Goal: Check status: Check status

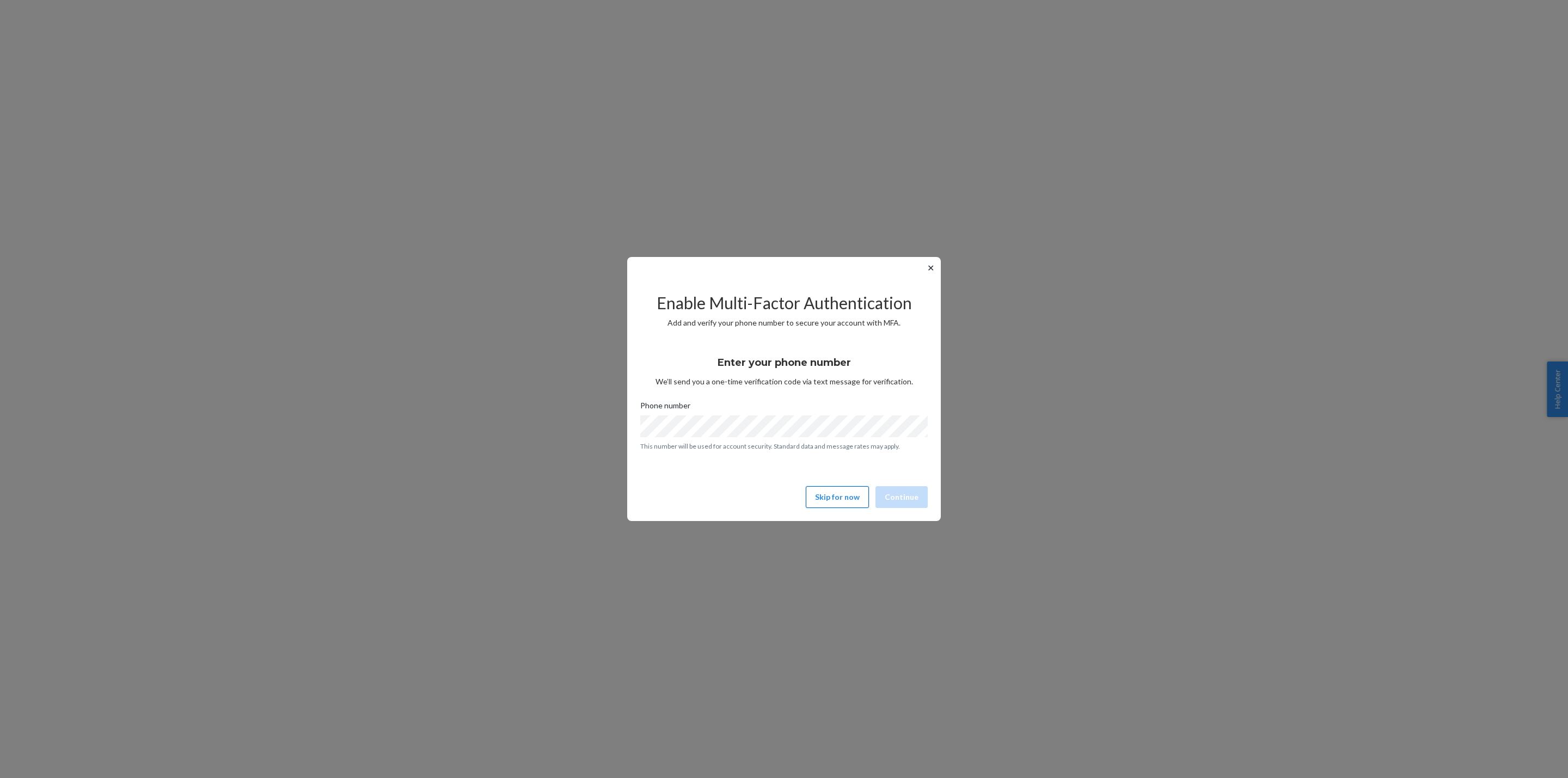
click at [843, 497] on button "Skip for now" at bounding box center [837, 496] width 63 height 22
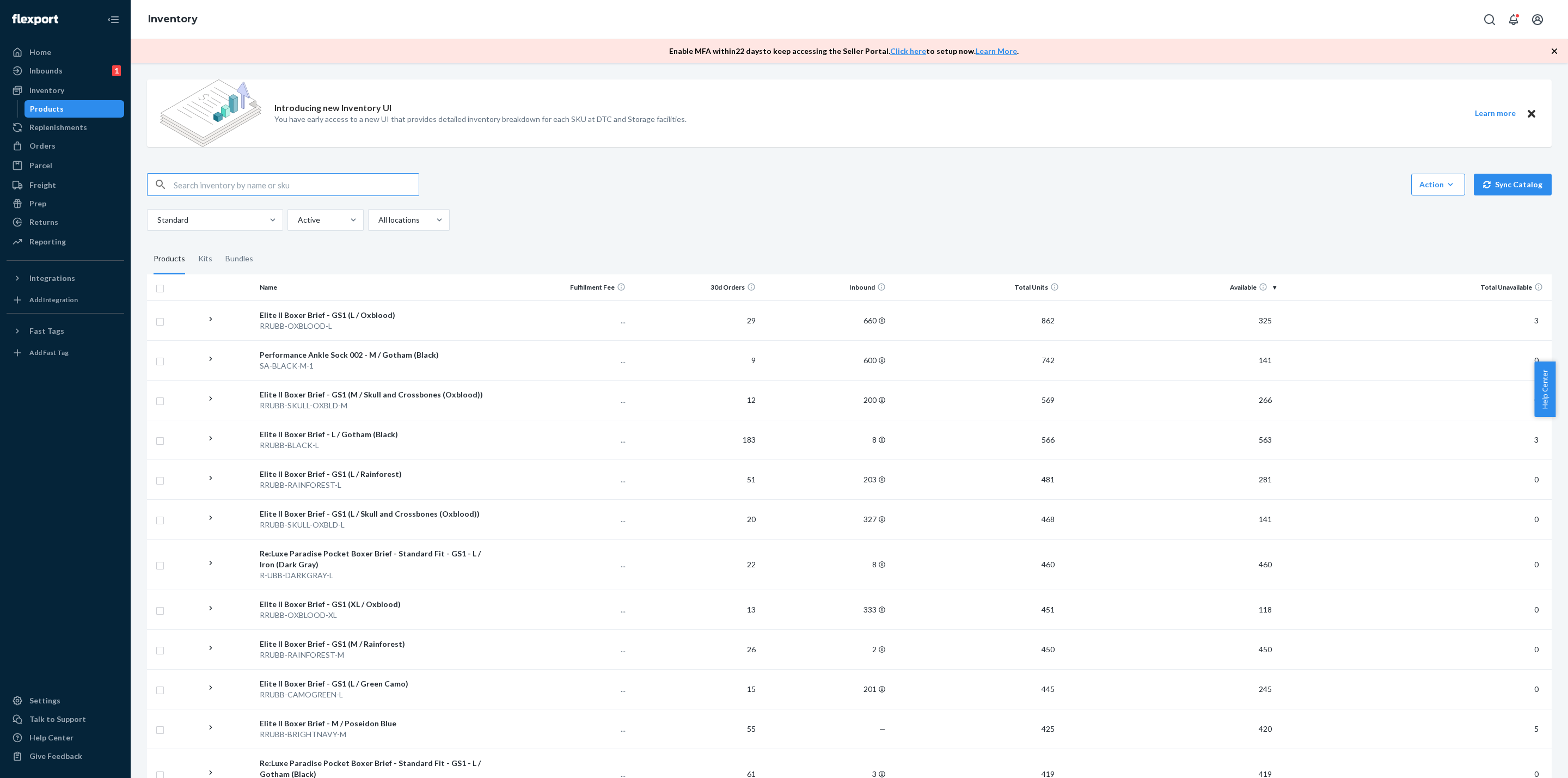
click at [1553, 47] on icon "button" at bounding box center [1554, 51] width 11 height 11
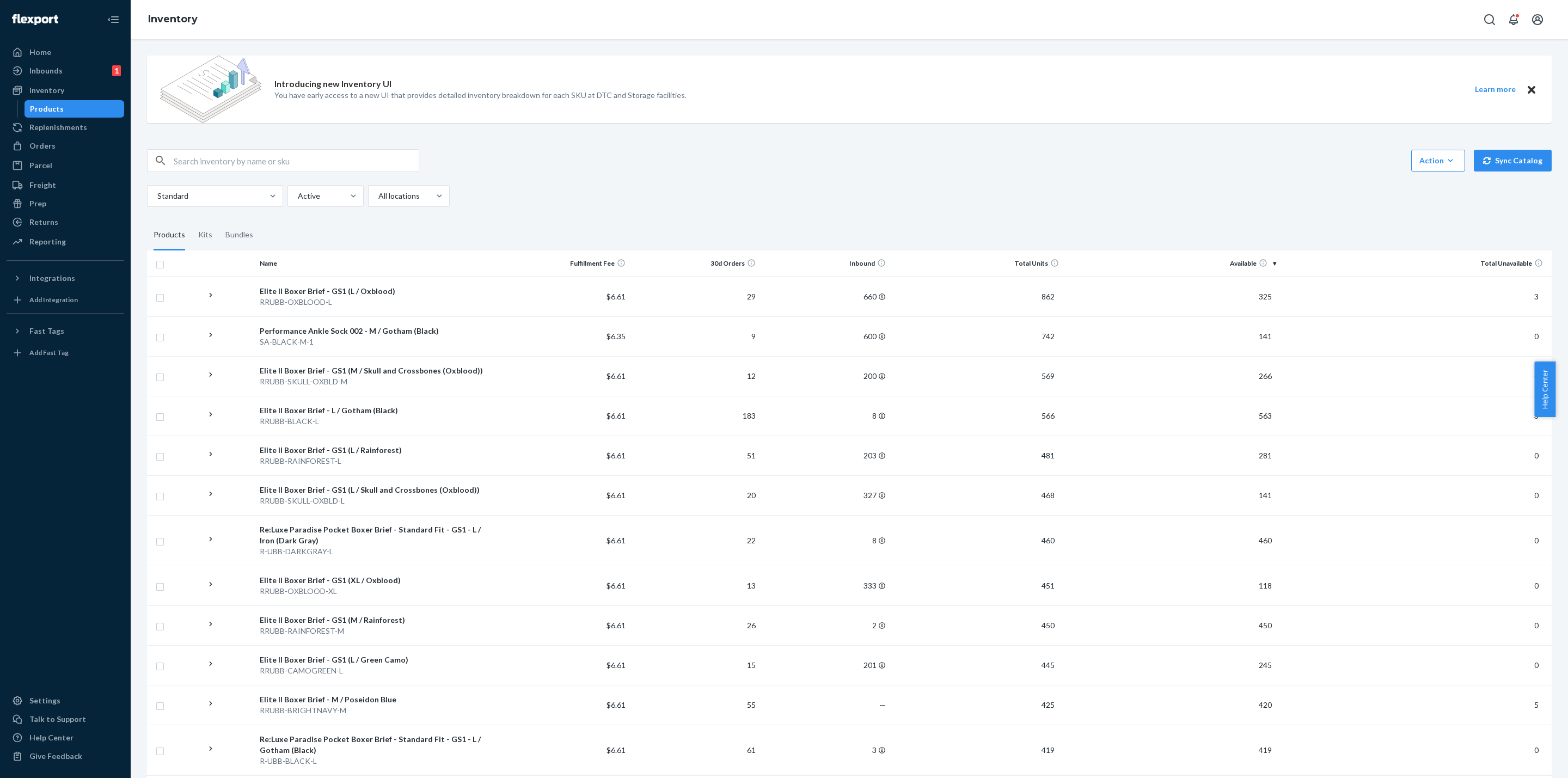
click at [254, 166] on input "text" at bounding box center [296, 160] width 245 height 22
paste input "R-USC-WHITE-XXL"
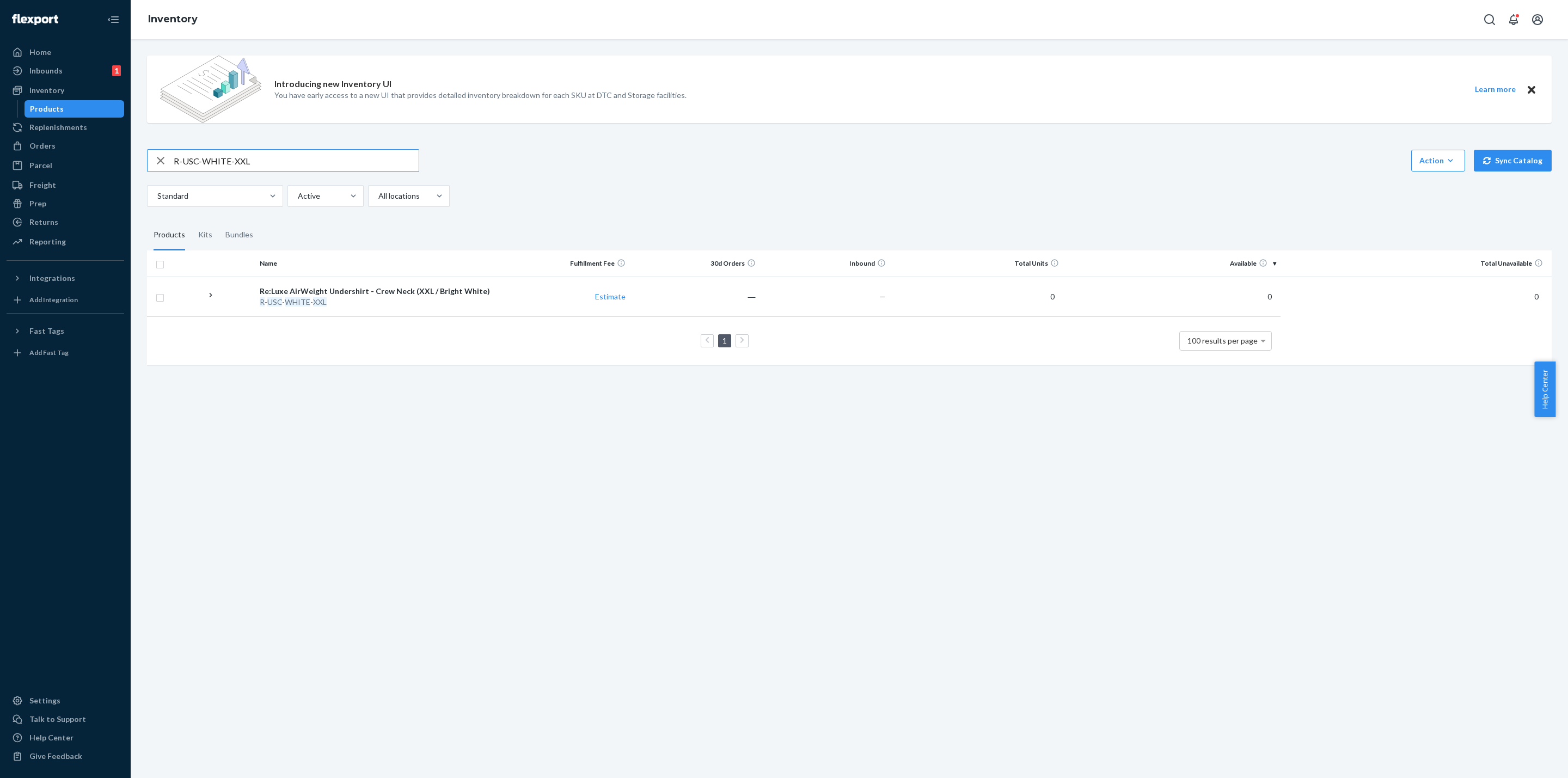
drag, startPoint x: 250, startPoint y: 157, endPoint x: 0, endPoint y: 132, distance: 251.2
click at [0, 132] on div "Home Inbounds 1 Shipping Plans Problems 1 Inventory Products Replenishments Ord…" at bounding box center [784, 389] width 1568 height 778
paste input "SKU EA-T-BLACK-M"
drag, startPoint x: 194, startPoint y: 159, endPoint x: 124, endPoint y: 153, distance: 70.3
click at [124, 153] on div "Home Inbounds 1 Shipping Plans Problems 1 Inventory Products Replenishments Ord…" at bounding box center [784, 389] width 1568 height 778
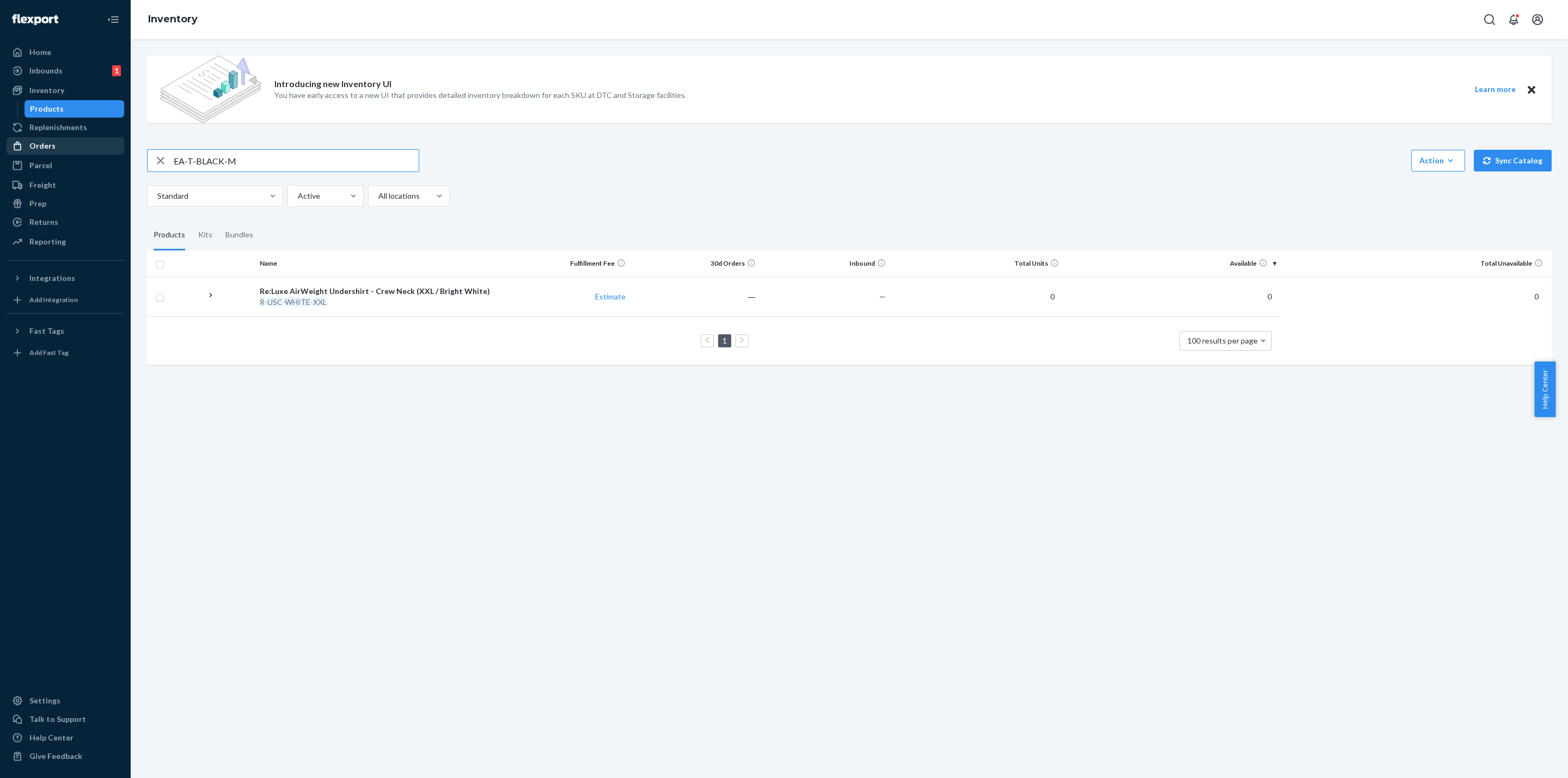
type input "EA-T-BLACK-M"
click at [74, 147] on div "Orders" at bounding box center [66, 145] width 115 height 15
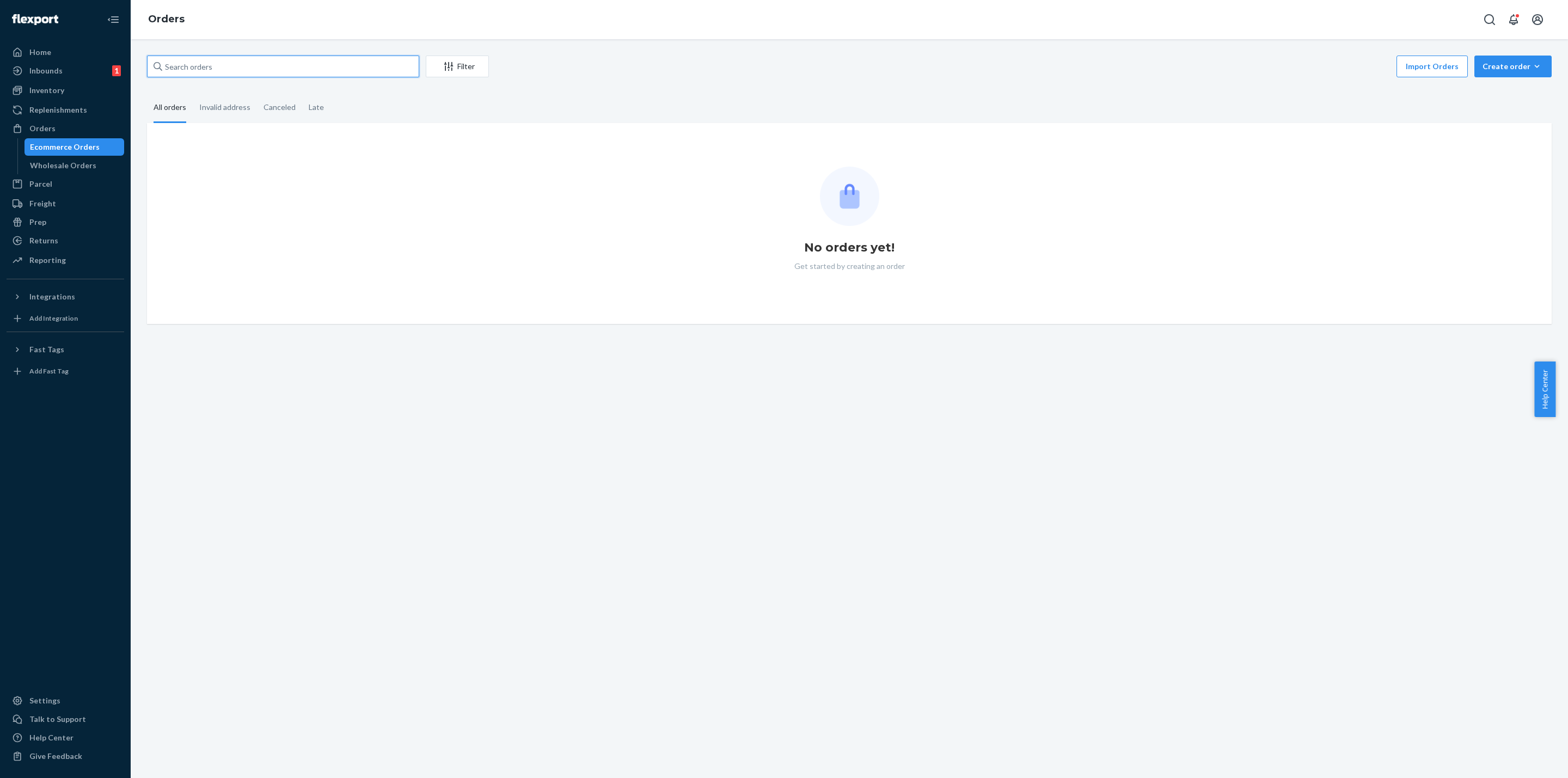
click at [300, 61] on input "text" at bounding box center [283, 66] width 272 height 22
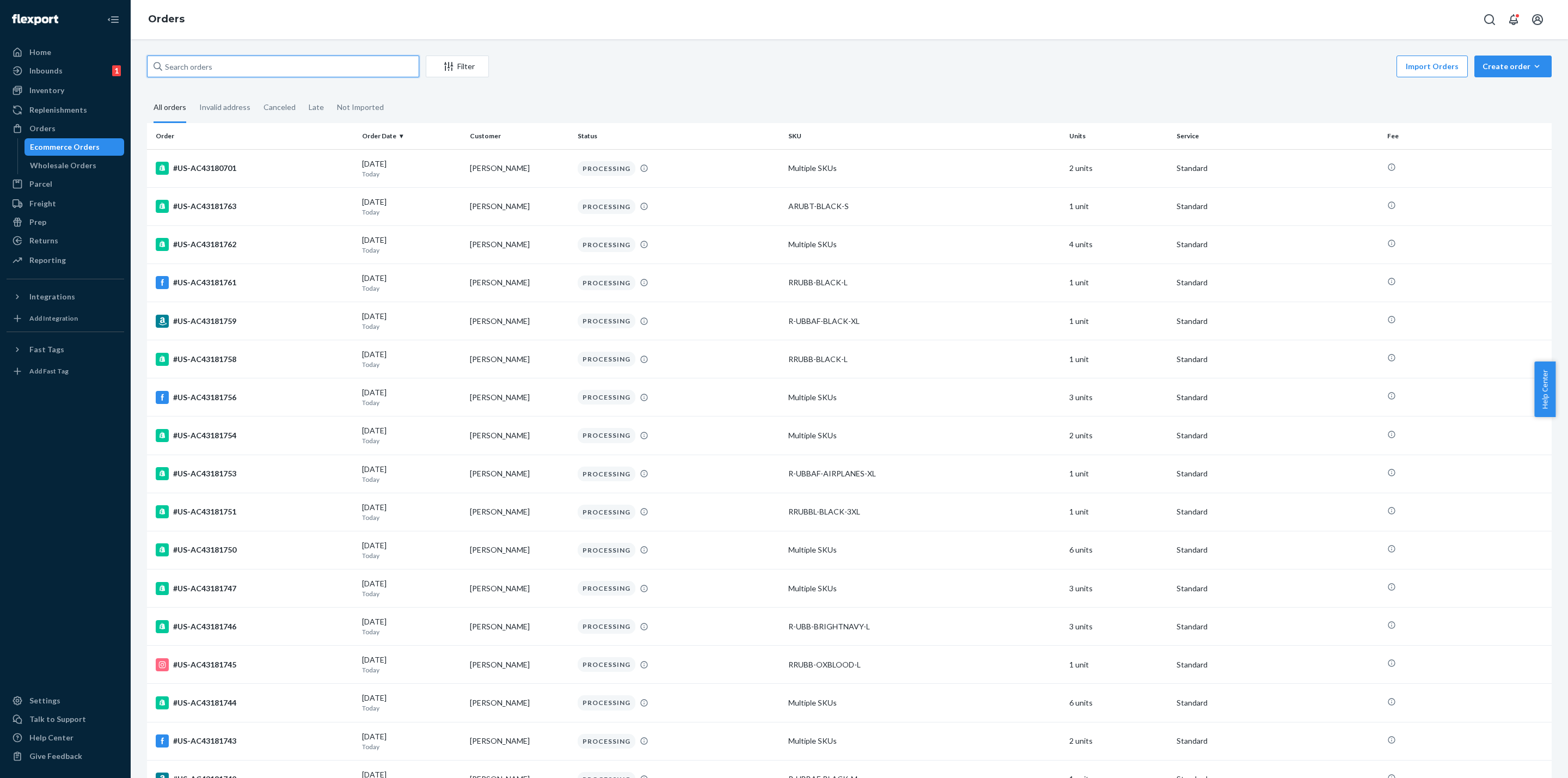
paste input "#US-AC43181440"
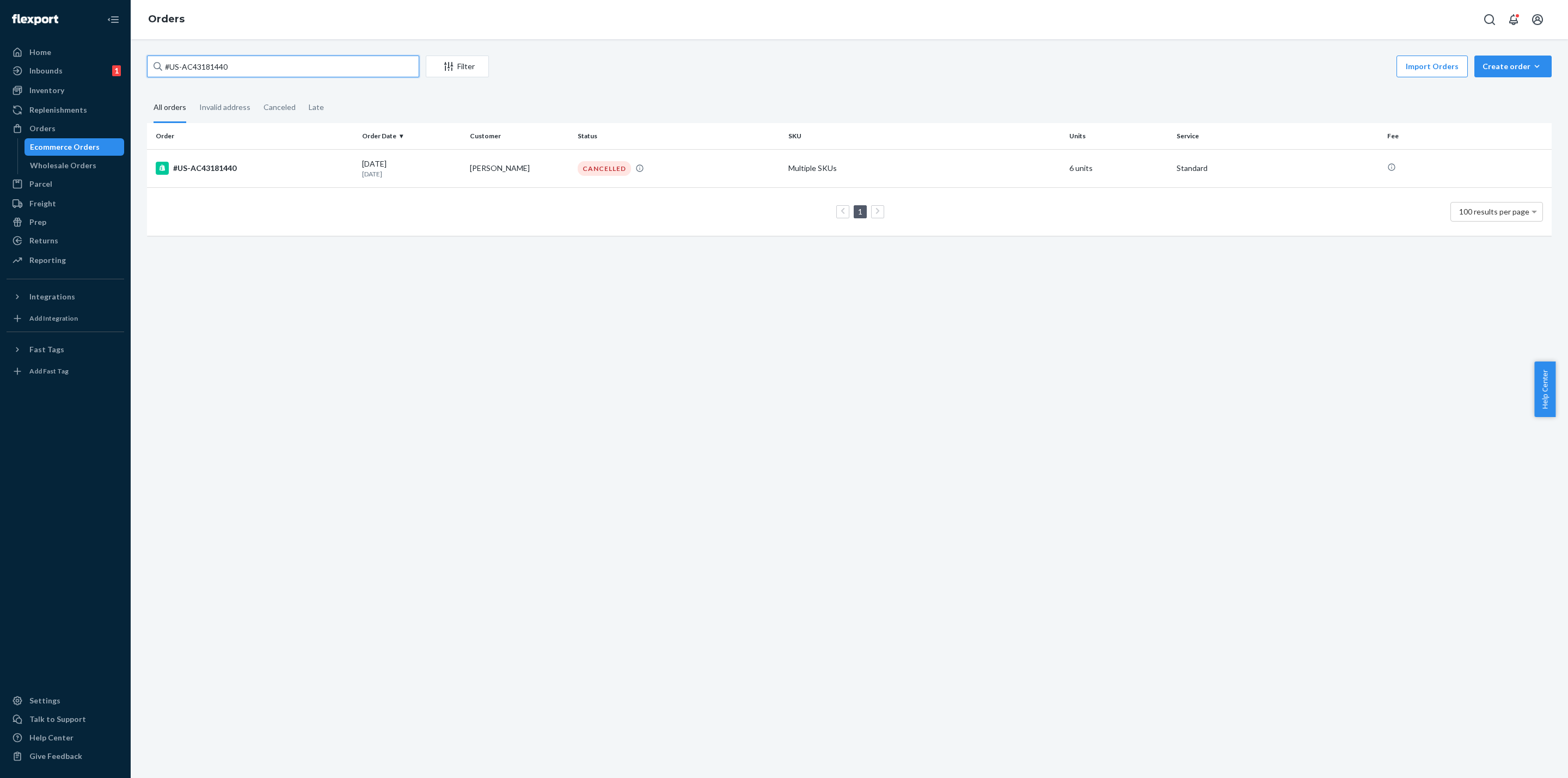
type input "#US-AC43181440"
click at [199, 165] on div "#US-AC43181440" at bounding box center [254, 167] width 198 height 13
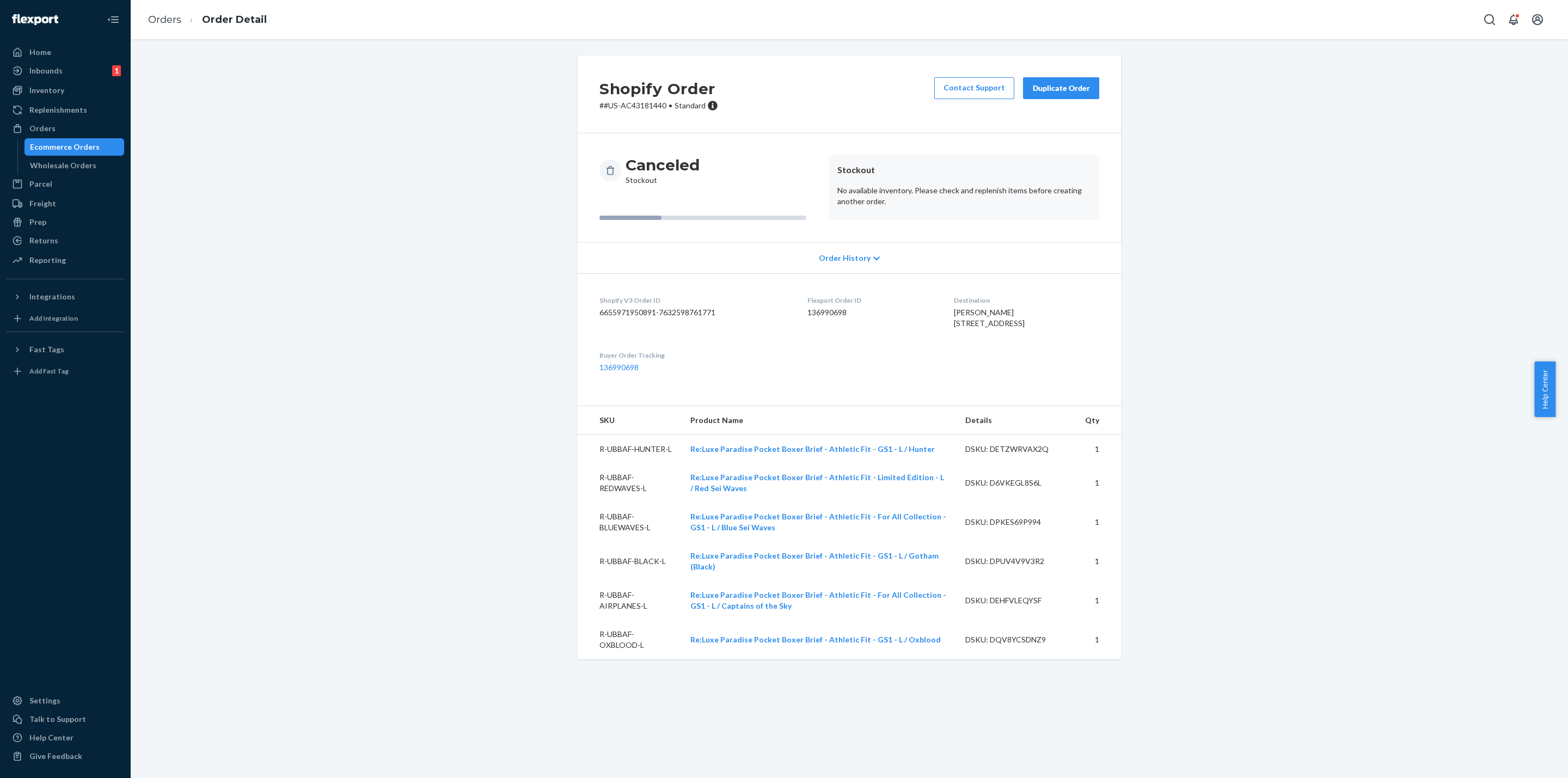
click at [1045, 89] on div "Duplicate Order" at bounding box center [1060, 88] width 58 height 11
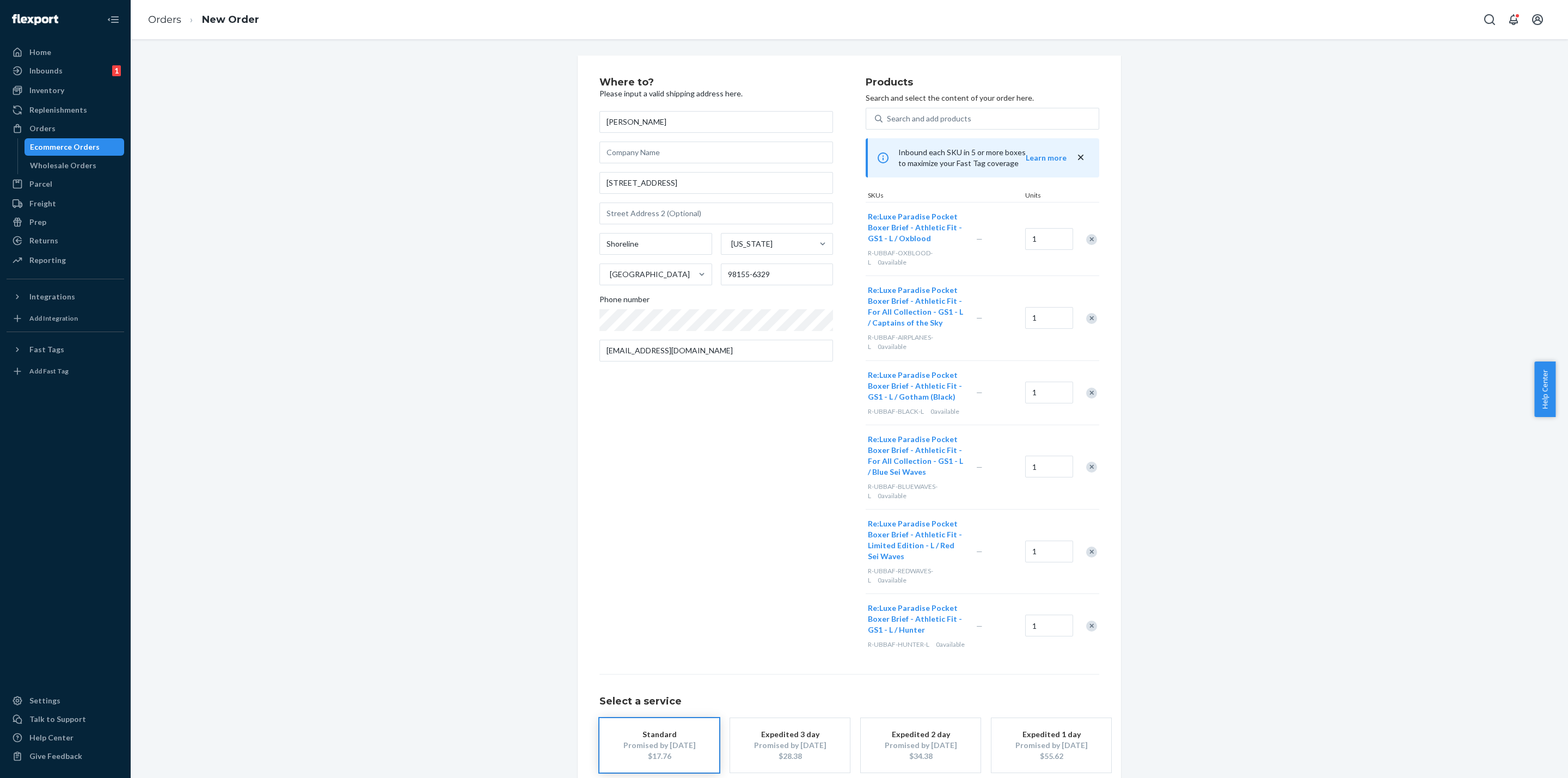
drag, startPoint x: 36, startPoint y: 85, endPoint x: 137, endPoint y: 81, distance: 101.1
click at [36, 85] on div "Inventory" at bounding box center [46, 90] width 35 height 11
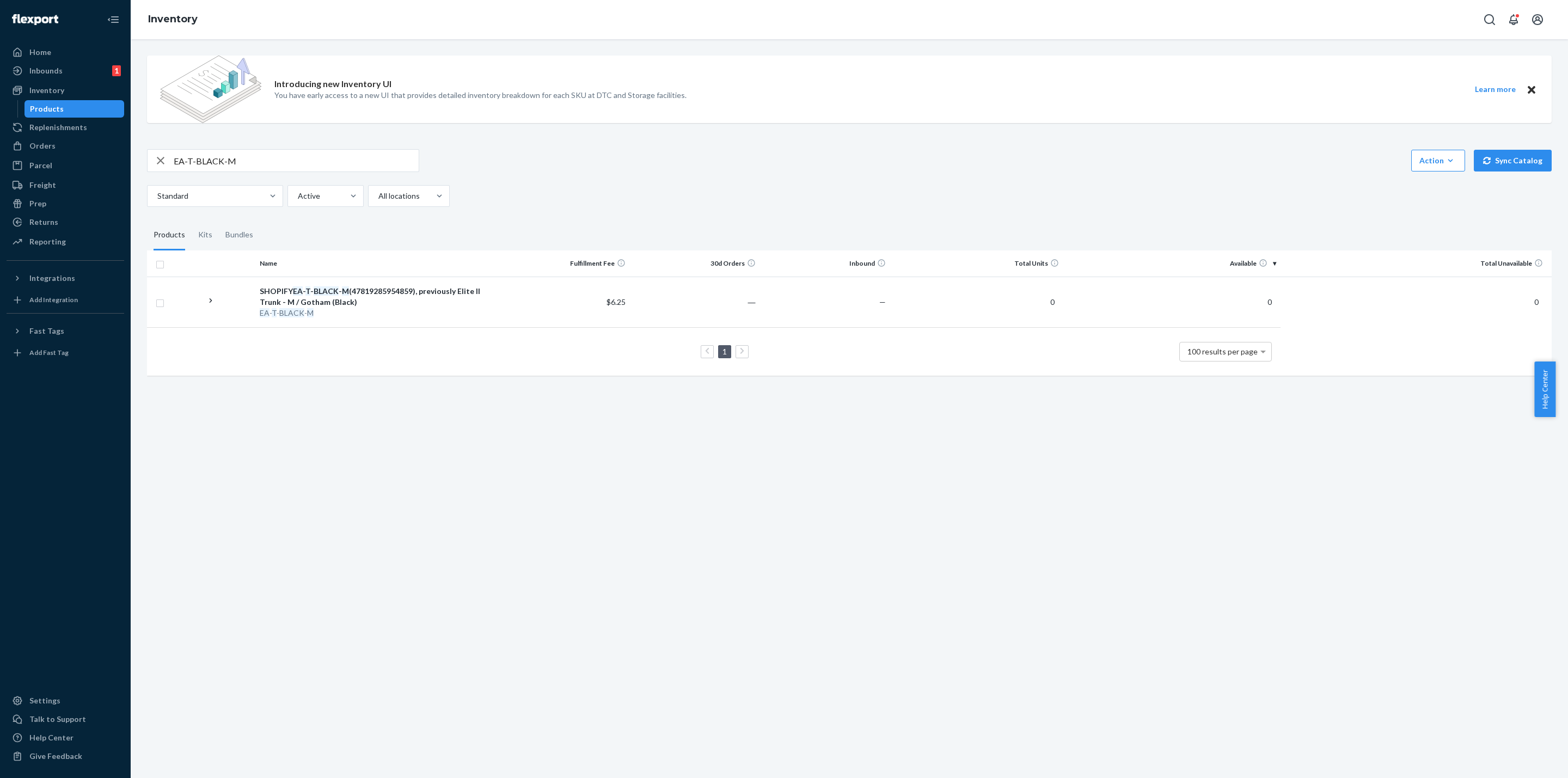
click at [657, 550] on div "Introducing new Inventory UI You have early access to a new UI that provides de…" at bounding box center [848, 408] width 1437 height 738
click at [449, 471] on div "Introducing new Inventory UI You have early access to a new UI that provides de…" at bounding box center [848, 408] width 1437 height 738
click at [449, 474] on div "Introducing new Inventory UI You have early access to a new UI that provides de…" at bounding box center [848, 408] width 1437 height 738
click at [461, 477] on div "Introducing new Inventory UI You have early access to a new UI that provides de…" at bounding box center [848, 408] width 1437 height 738
drag, startPoint x: 321, startPoint y: 161, endPoint x: 50, endPoint y: 116, distance: 274.7
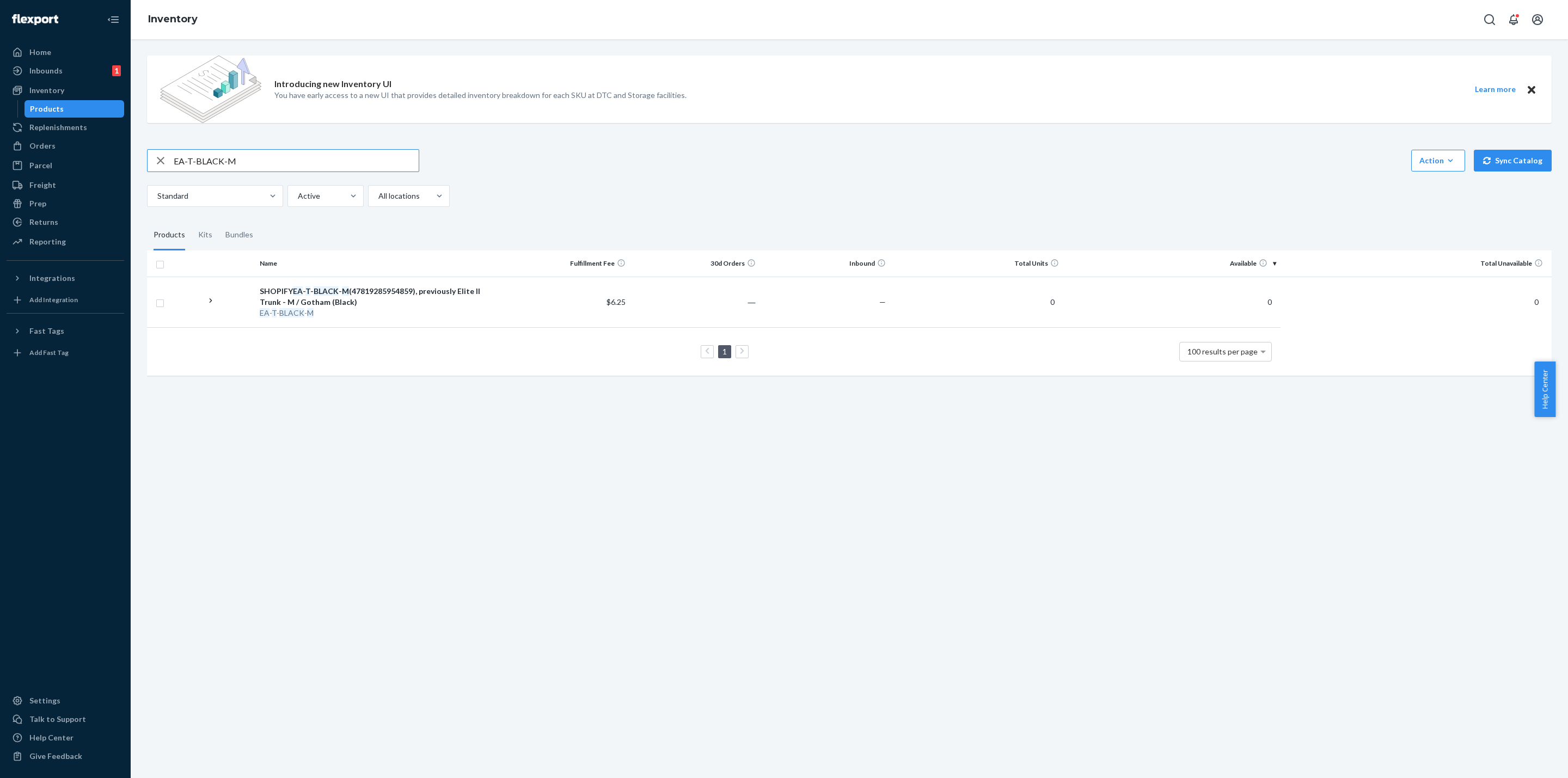
click at [0, 128] on div "Home Inbounds 1 Shipping Plans Problems 1 Inventory Products Replenishments Ord…" at bounding box center [784, 389] width 1568 height 778
paste input "R-UBBAF-BLUEWAVES-L"
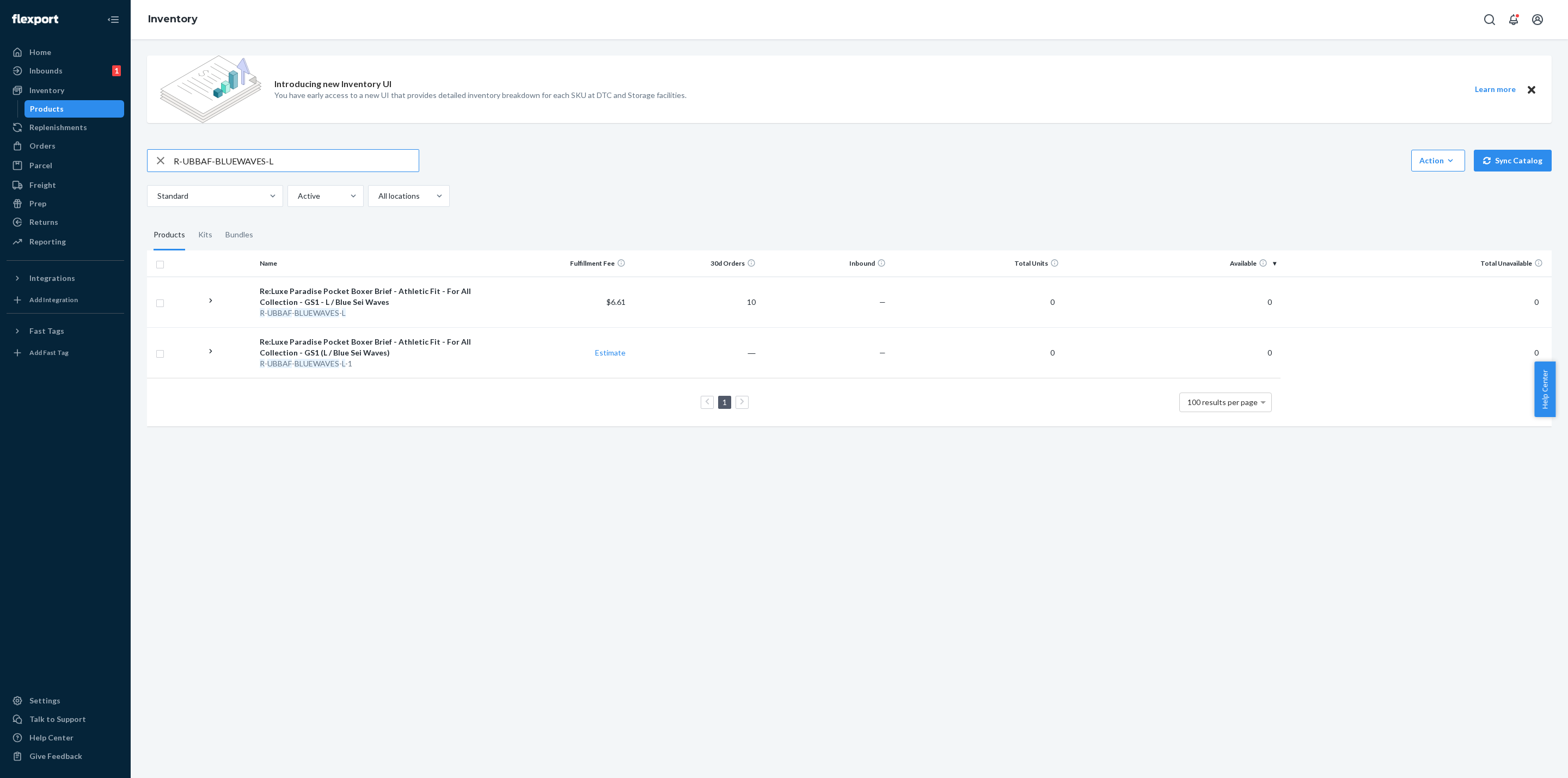
drag, startPoint x: 310, startPoint y: 160, endPoint x: 0, endPoint y: 147, distance: 310.3
click at [0, 149] on div "Home Inbounds 1 Shipping Plans Problems 1 Inventory Products Replenishments Ord…" at bounding box center [784, 389] width 1568 height 778
paste input "SKU R-UBBAF-HUNTER"
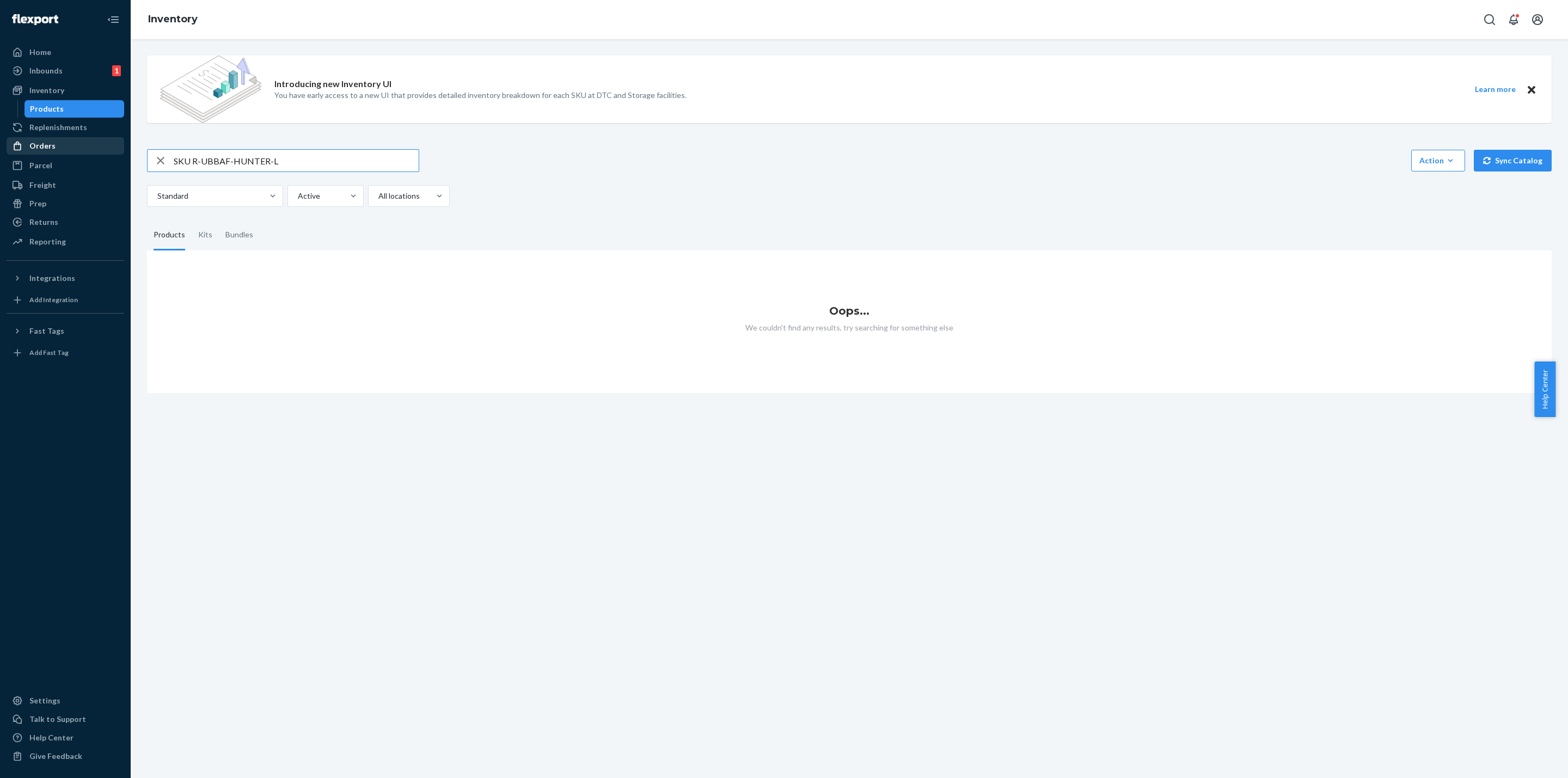
drag, startPoint x: 190, startPoint y: 161, endPoint x: 81, endPoint y: 140, distance: 111.0
click at [105, 151] on div "Home Inbounds 1 Shipping Plans Problems 1 Inventory Products Replenishments Ord…" at bounding box center [784, 389] width 1568 height 778
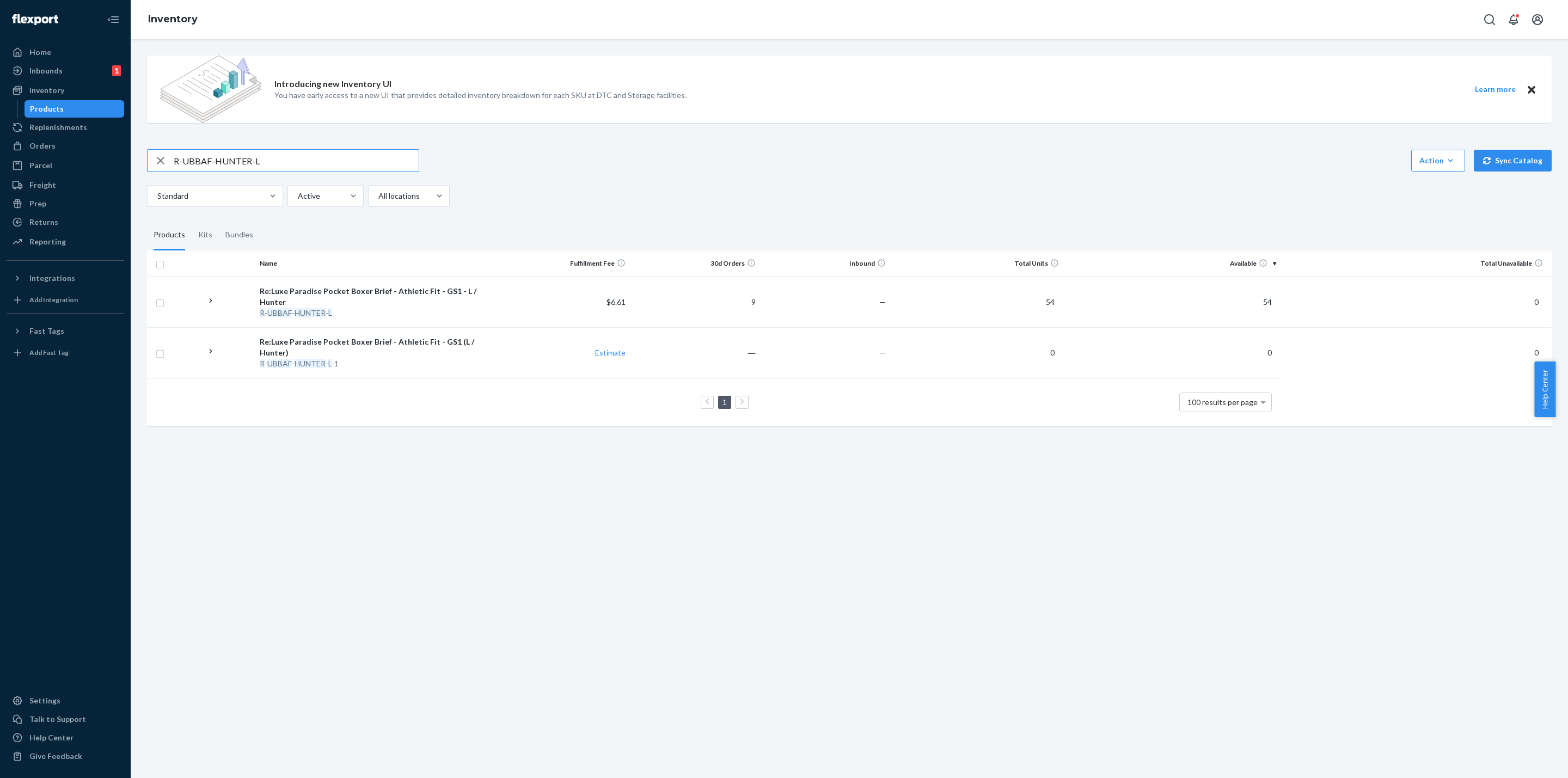
drag, startPoint x: 292, startPoint y: 167, endPoint x: 0, endPoint y: 134, distance: 293.9
click at [4, 145] on div "Home Inbounds 1 Shipping Plans Problems 1 Inventory Products Replenishments Ord…" at bounding box center [784, 389] width 1568 height 778
paste input "BLACK"
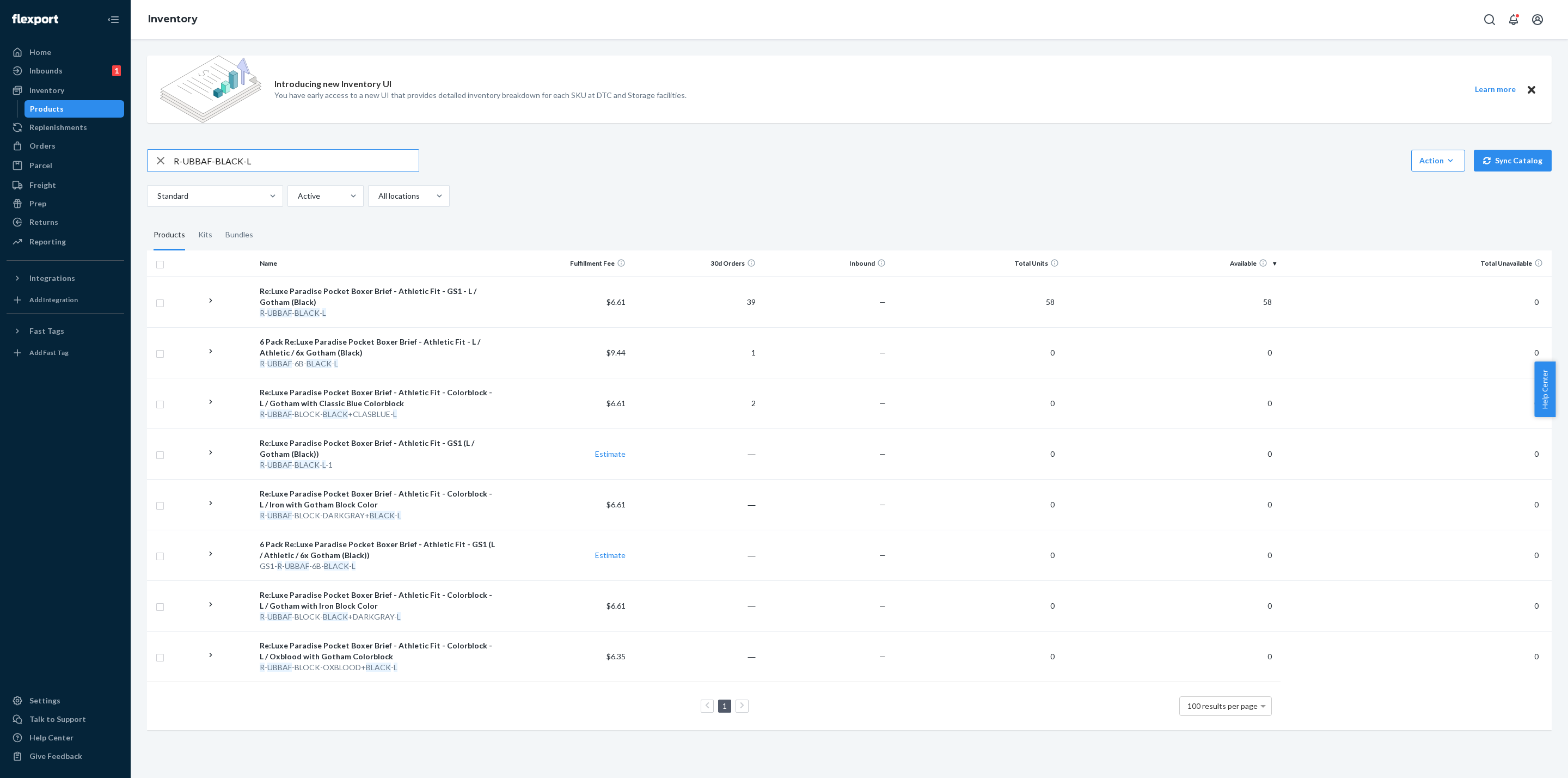
drag, startPoint x: 293, startPoint y: 157, endPoint x: 0, endPoint y: 144, distance: 293.3
click at [0, 157] on div "Home Inbounds 1 Shipping Plans Problems 1 Inventory Products Replenishments Ord…" at bounding box center [784, 389] width 1568 height 778
paste input "OXBLOOD"
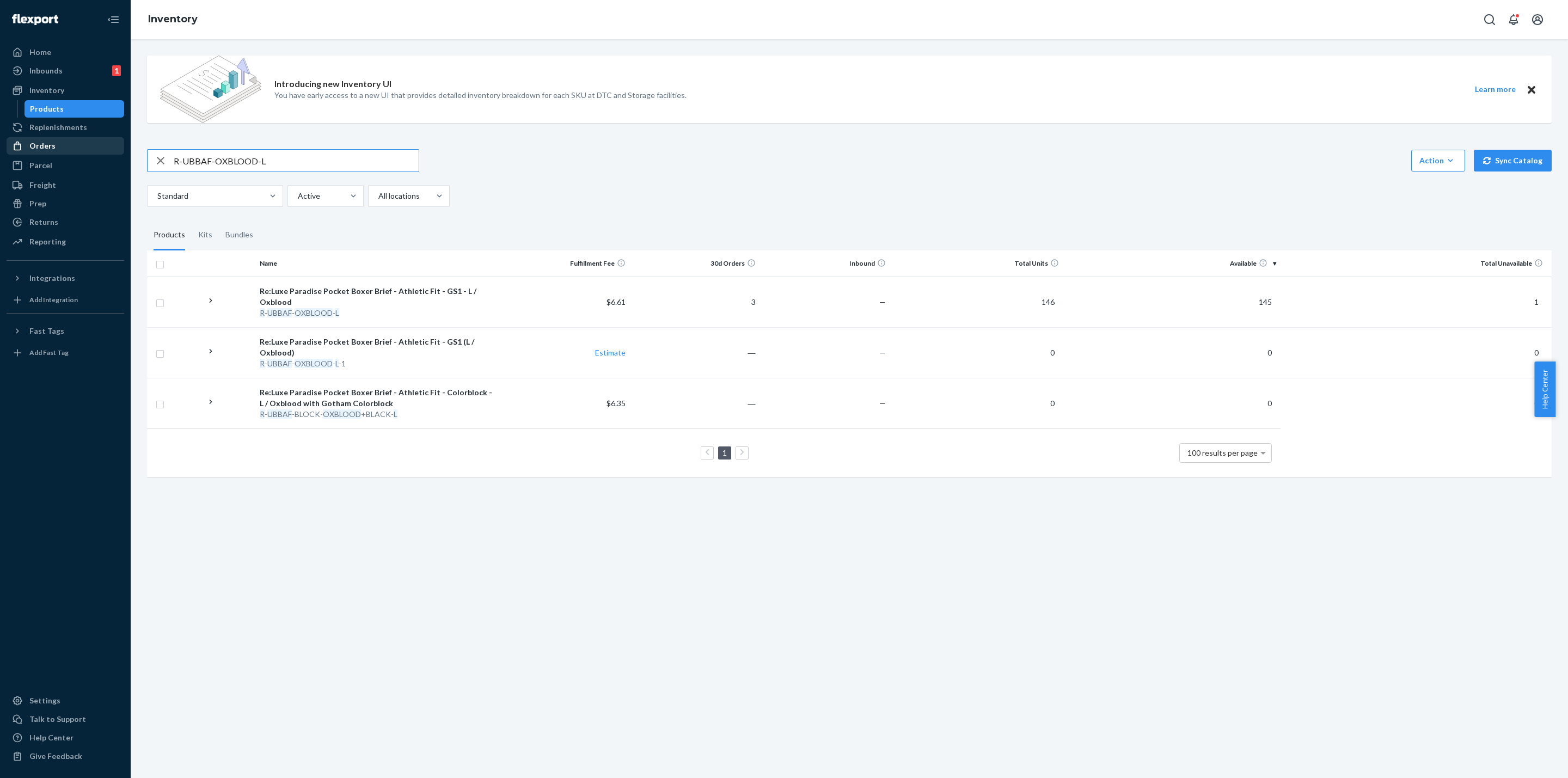
drag, startPoint x: 336, startPoint y: 159, endPoint x: 59, endPoint y: 147, distance: 277.3
click at [59, 147] on div "Home Inbounds 1 Shipping Plans Problems 1 Inventory Products Replenishments Ord…" at bounding box center [784, 389] width 1568 height 778
paste input "REDWAVES"
drag, startPoint x: 285, startPoint y: 165, endPoint x: 12, endPoint y: 145, distance: 273.7
click at [5, 153] on div "Home Inbounds 1 Shipping Plans Problems 1 Inventory Products Replenishments Ord…" at bounding box center [784, 389] width 1568 height 778
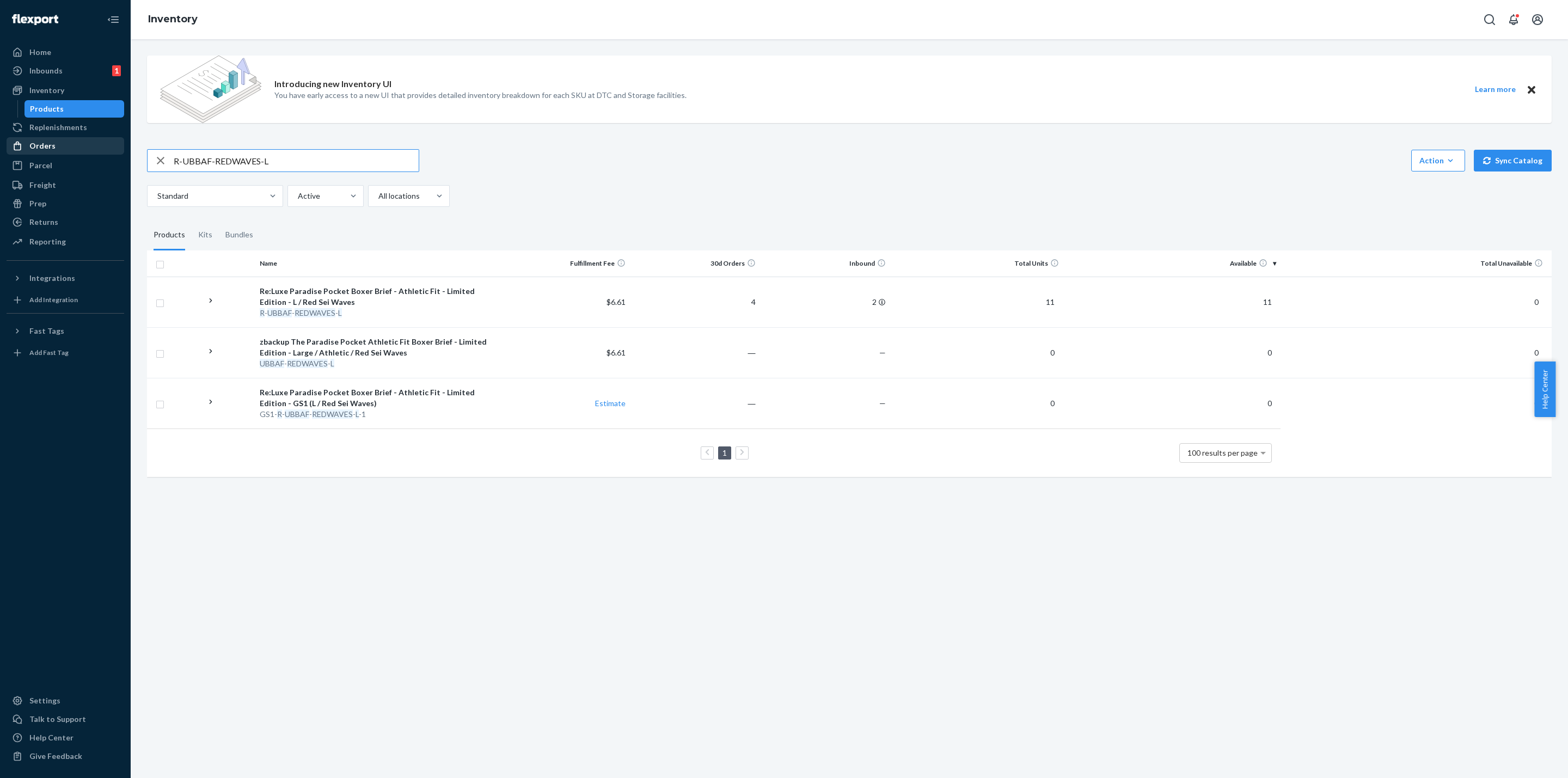
paste input "SKU R-UBBAF-AIRPLAN"
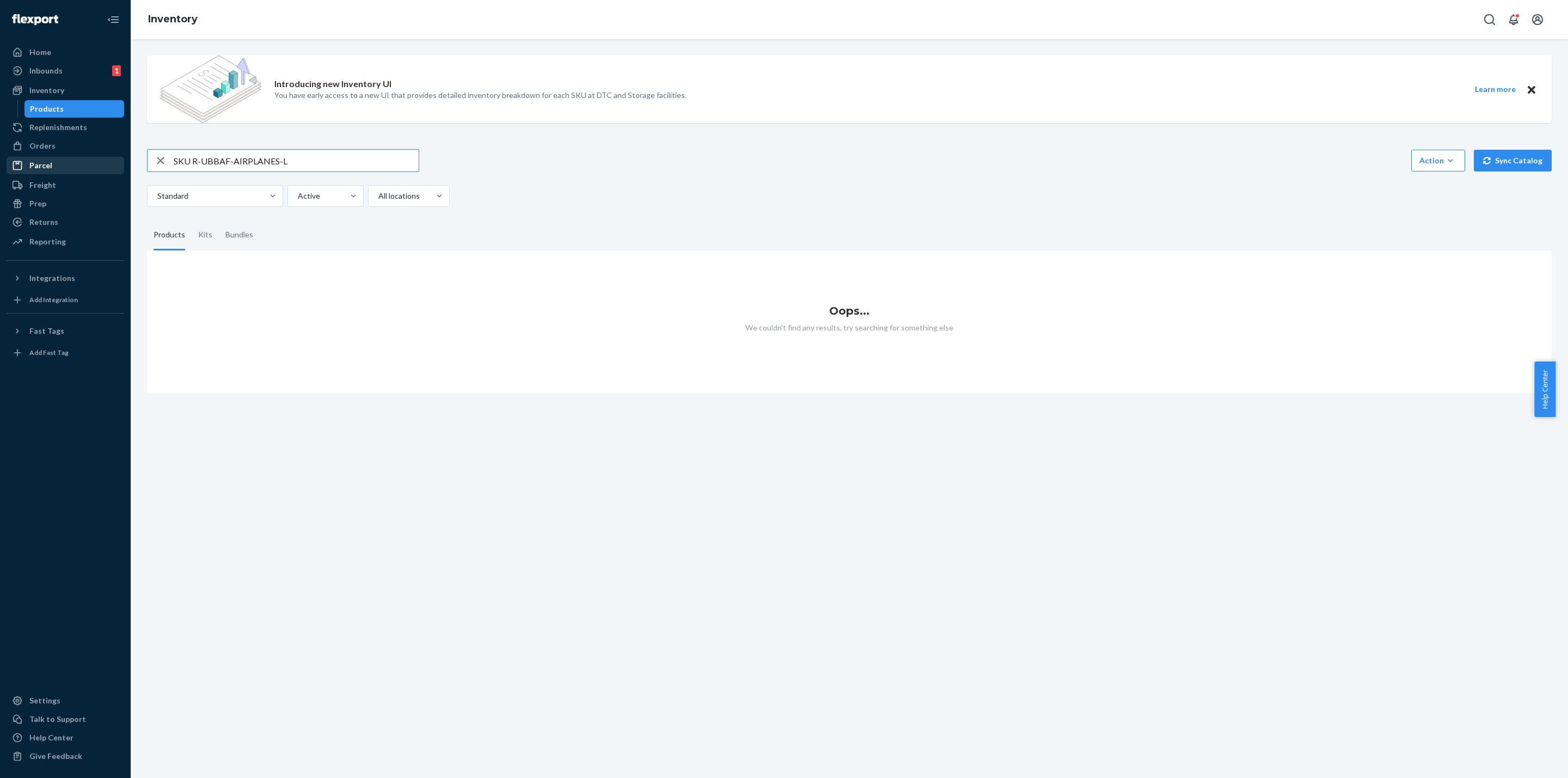
drag, startPoint x: 190, startPoint y: 163, endPoint x: 85, endPoint y: 156, distance: 105.2
click at [87, 159] on div "Home Inbounds 1 Shipping Plans Problems 1 Inventory Products Replenishments Ord…" at bounding box center [784, 389] width 1568 height 778
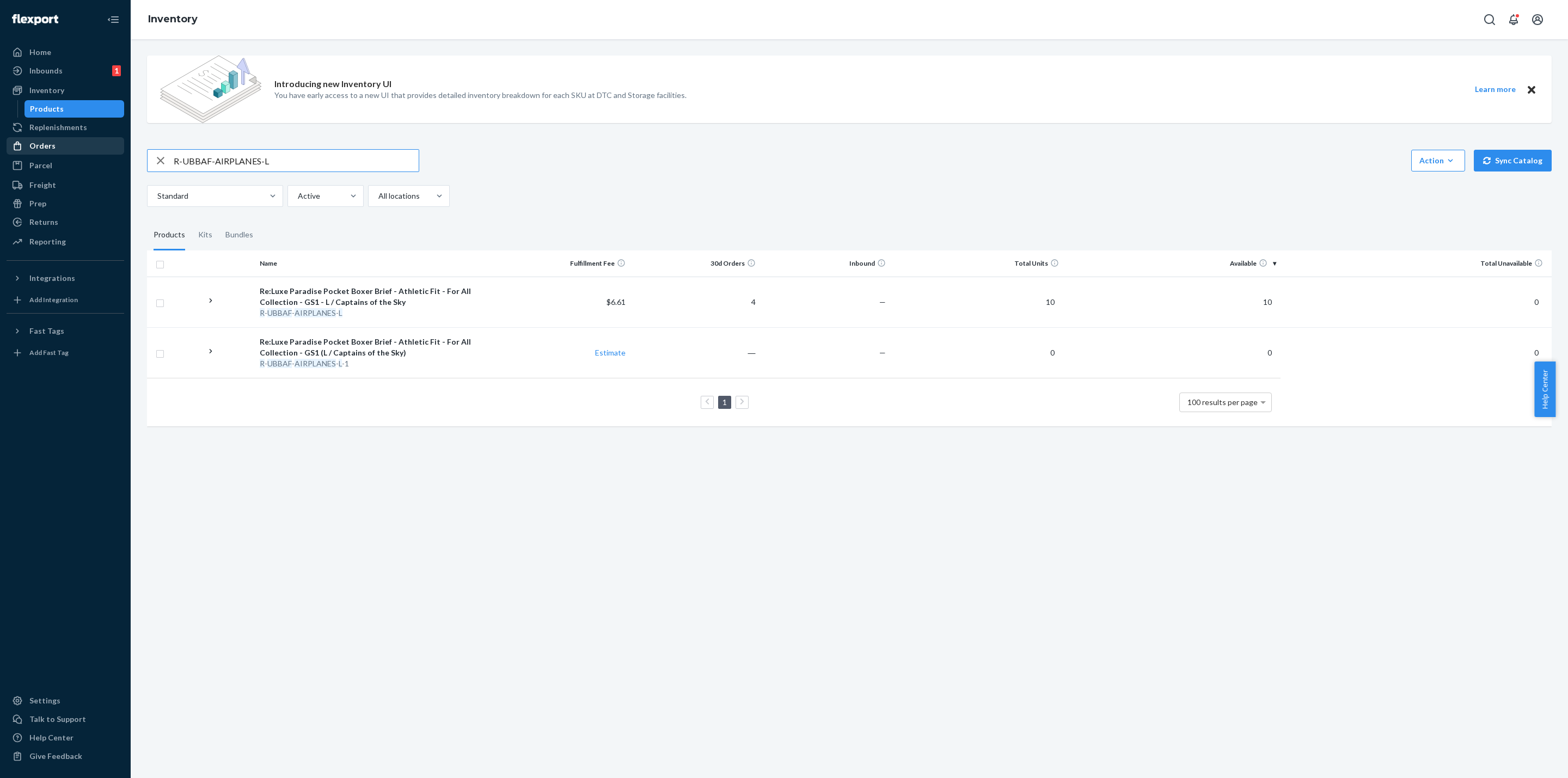
drag, startPoint x: 289, startPoint y: 157, endPoint x: 46, endPoint y: 142, distance: 243.5
click at [46, 143] on div "Home Inbounds 1 Shipping Plans Problems 1 Inventory Products Replenishments Ord…" at bounding box center [784, 389] width 1568 height 778
paste input "SWTPRF-US-WHITE-XX"
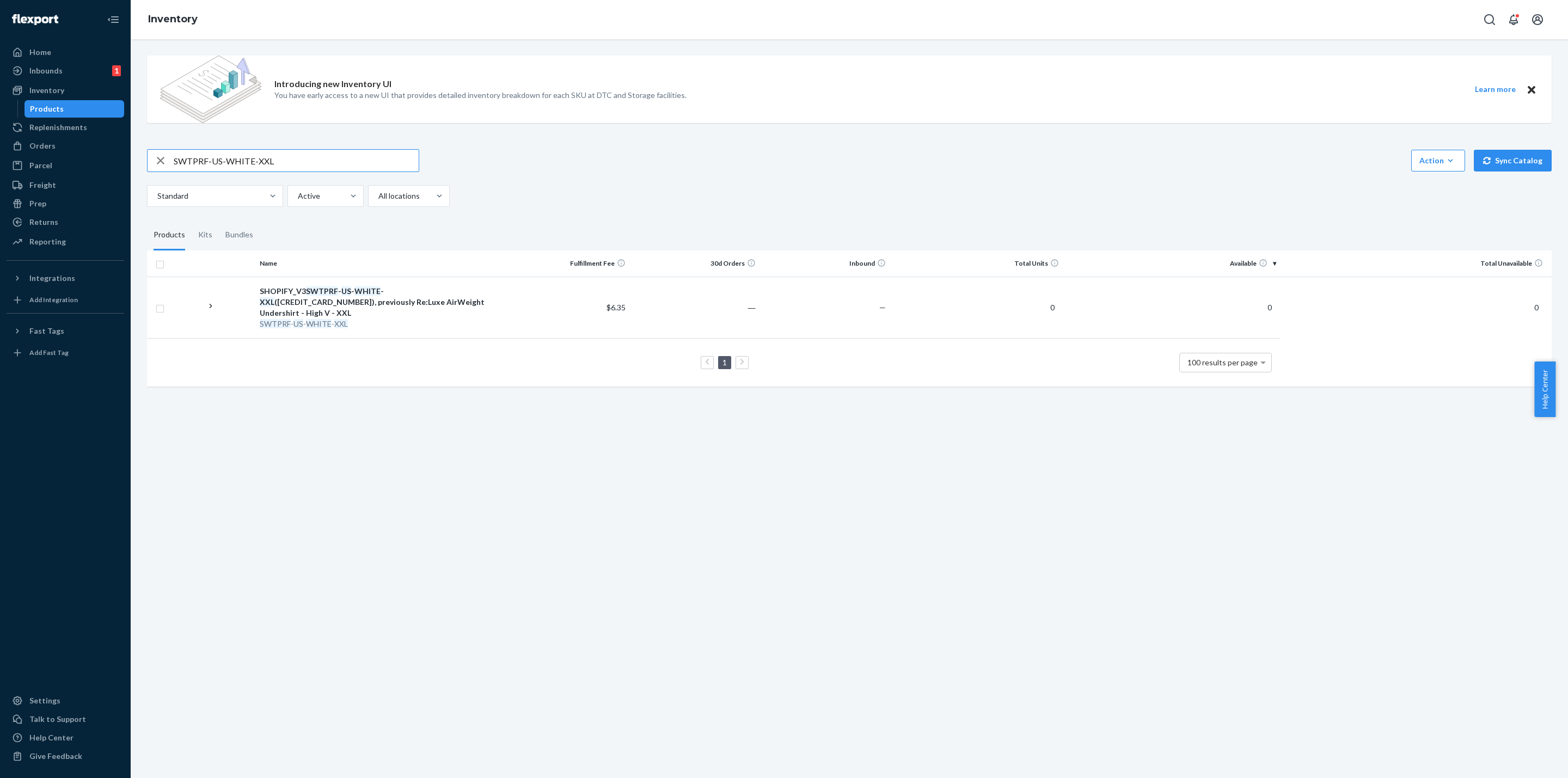
drag, startPoint x: 267, startPoint y: 153, endPoint x: 137, endPoint y: 150, distance: 130.0
click at [137, 150] on div "Introducing new Inventory UI You have early access to a new UI that provides de…" at bounding box center [848, 408] width 1437 height 738
paste input "R-USC-WHITE-"
drag, startPoint x: 263, startPoint y: 152, endPoint x: 10, endPoint y: 125, distance: 254.4
click at [0, 128] on div "Home Inbounds 1 Shipping Plans Problems 1 Inventory Products Replenishments Ord…" at bounding box center [784, 389] width 1568 height 778
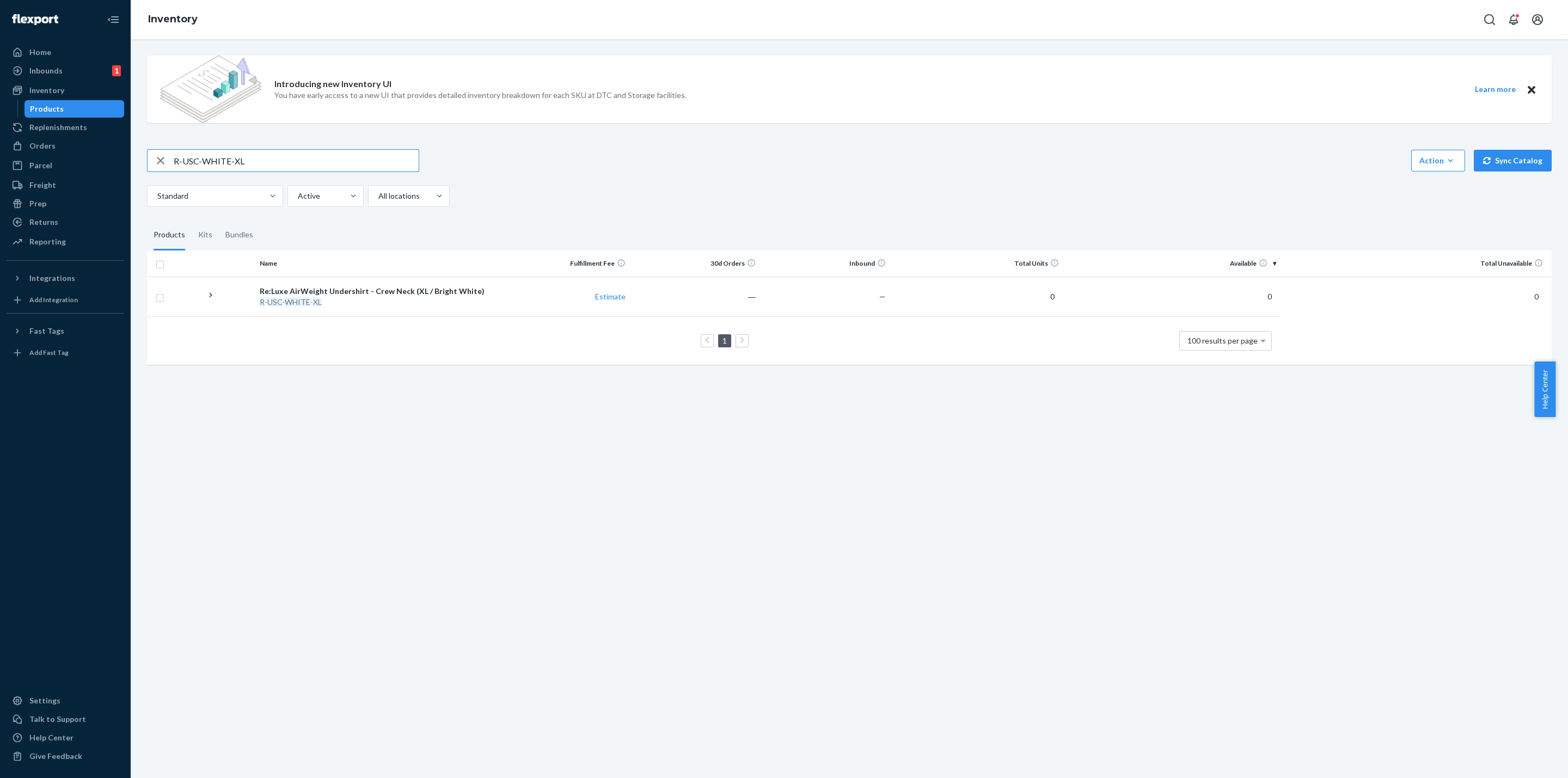
paste input "BBAF-CRIMSON-S"
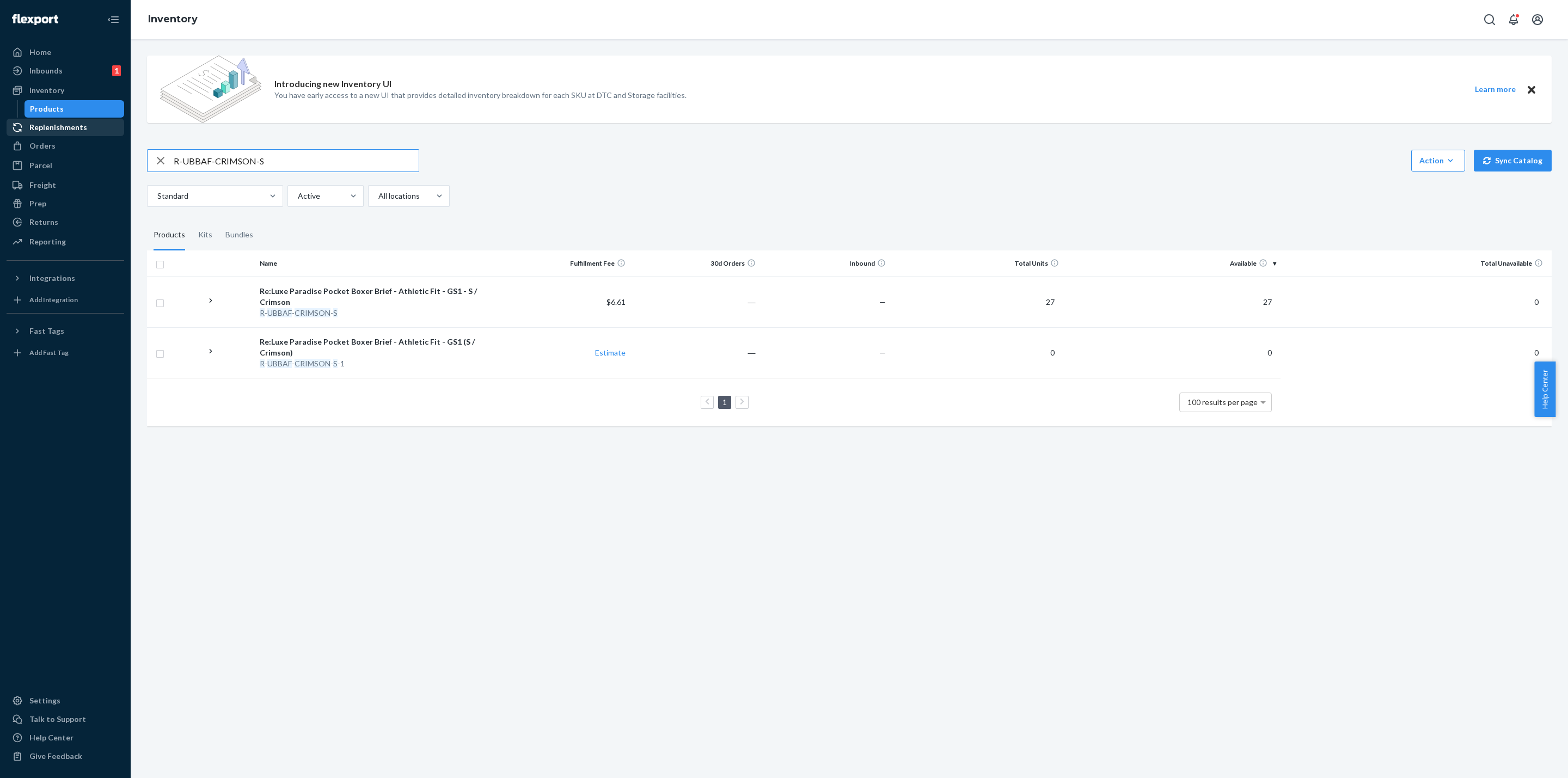
drag, startPoint x: 332, startPoint y: 161, endPoint x: 40, endPoint y: 125, distance: 294.2
click at [0, 140] on div "Home Inbounds 1 Shipping Plans Problems 1 Inventory Products Replenishments Ord…" at bounding box center [784, 389] width 1568 height 778
paste input "AIRPLANES"
drag, startPoint x: 351, startPoint y: 157, endPoint x: 5, endPoint y: 130, distance: 347.1
click at [0, 136] on div "Home Inbounds 1 Shipping Plans Problems 1 Inventory Products Replenishments Ord…" at bounding box center [784, 389] width 1568 height 778
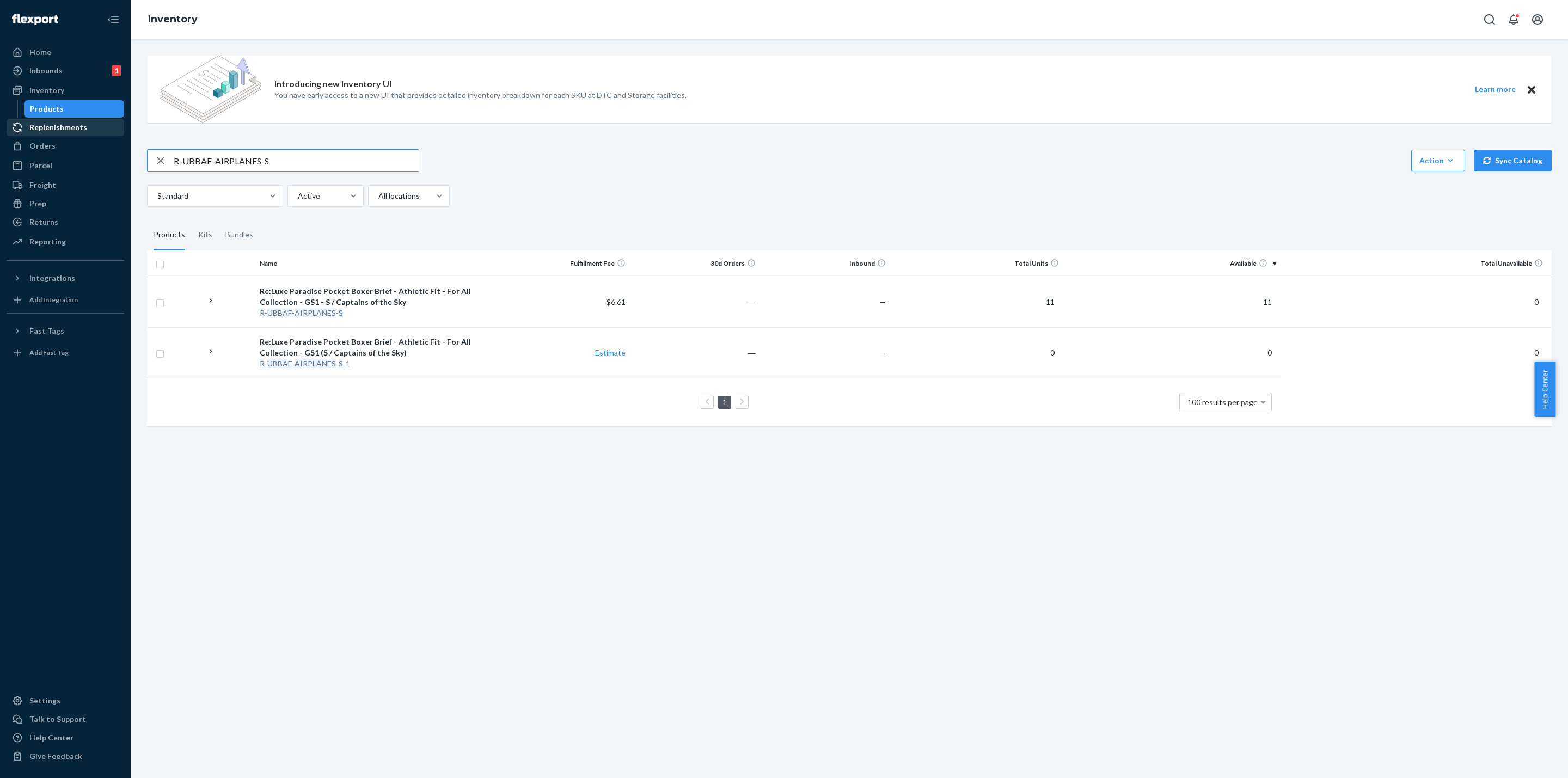
paste input "SKULL-GRAY"
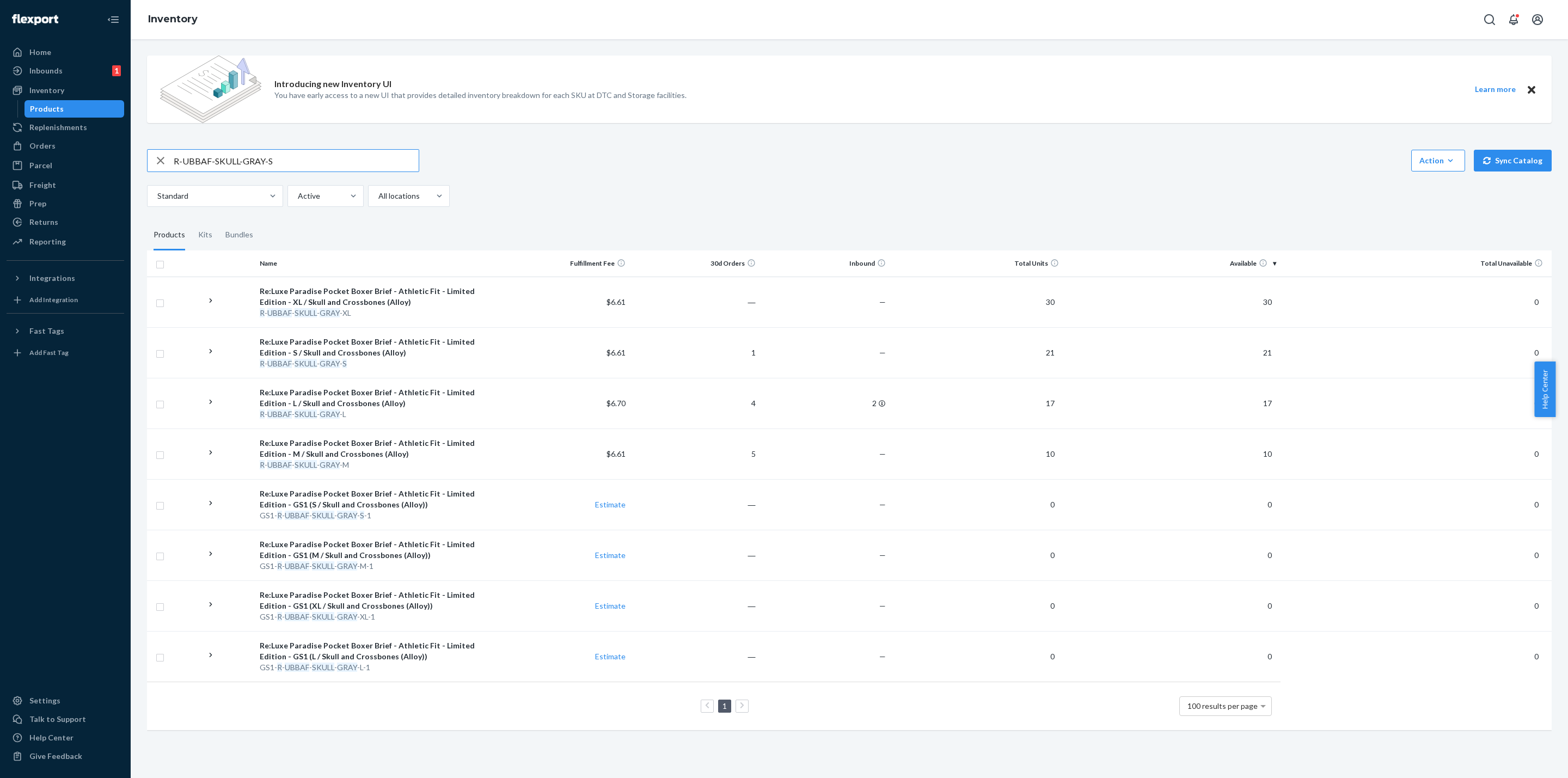
click at [301, 168] on input "R-UBBAF-SKULL-GRAY-S" at bounding box center [296, 160] width 245 height 22
drag, startPoint x: 301, startPoint y: 161, endPoint x: 87, endPoint y: 133, distance: 215.8
click at [90, 134] on div "Home Inbounds 1 Shipping Plans Problems 1 Inventory Products Replenishments Ord…" at bounding box center [784, 389] width 1568 height 778
paste input "BBAF-BLACK-XL"
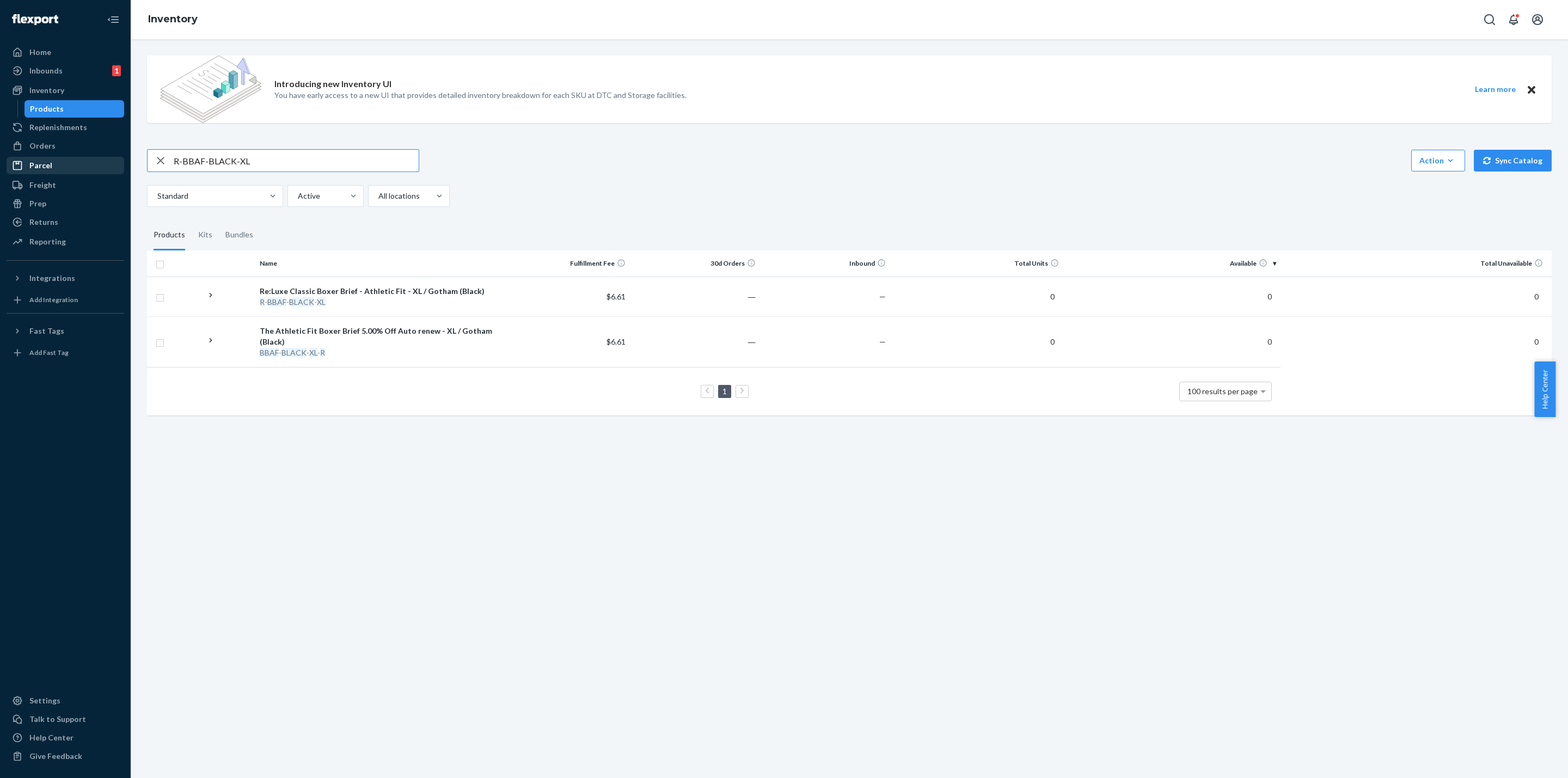
drag, startPoint x: 299, startPoint y: 164, endPoint x: 12, endPoint y: 172, distance: 287.1
click at [0, 178] on div "Home Inbounds 1 Shipping Plans Problems 1 Inventory Products Replenishments Ord…" at bounding box center [784, 389] width 1568 height 778
paste input "DARKGRAY-M"
drag, startPoint x: 335, startPoint y: 157, endPoint x: 151, endPoint y: 204, distance: 189.9
click at [147, 206] on div "R-BBAF-DARKGRAY-M Action Create product Create kit or bundle Bulk create produc…" at bounding box center [849, 177] width 1404 height 58
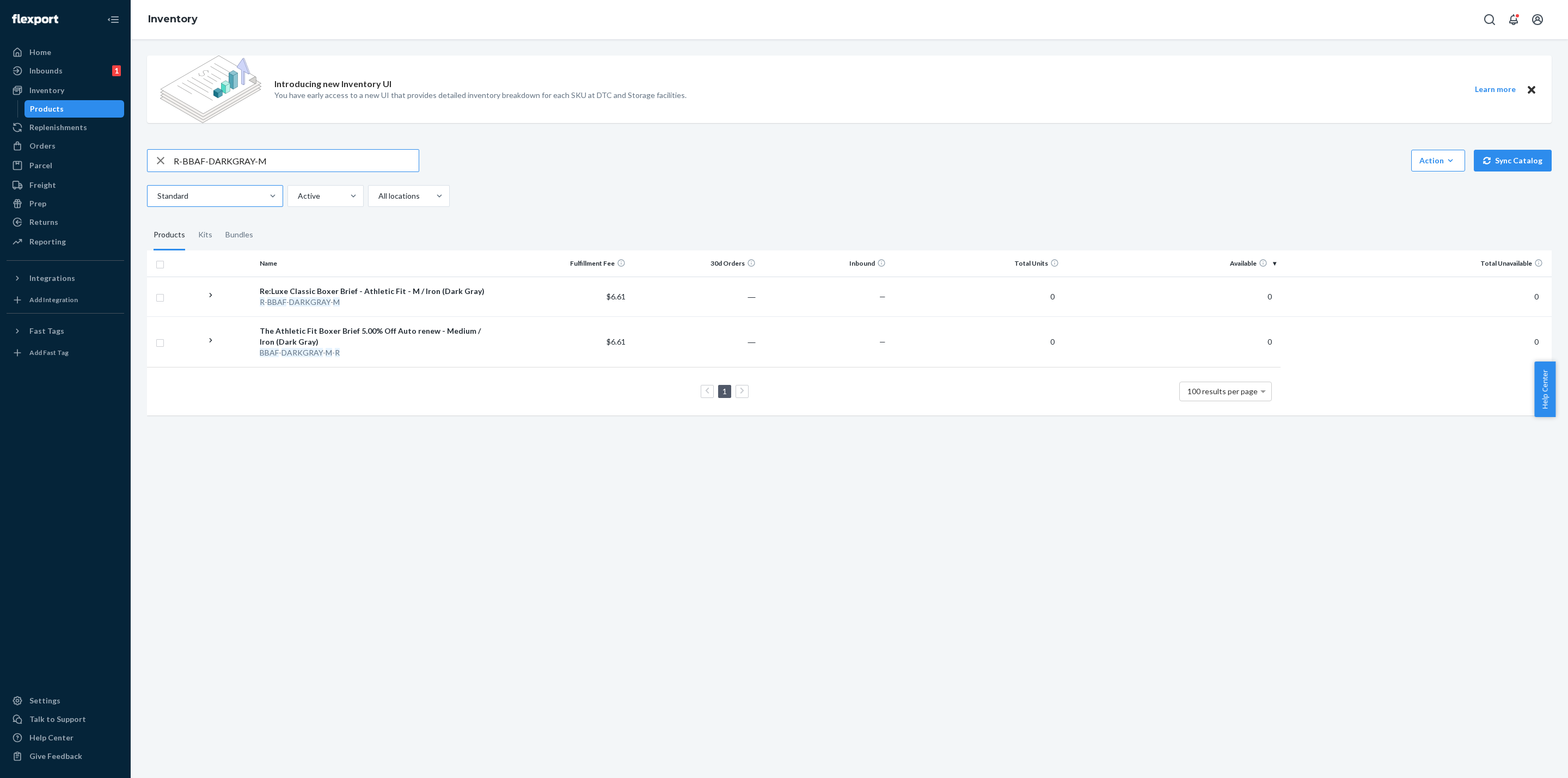
paste input "BRIGHTNAVY-L"
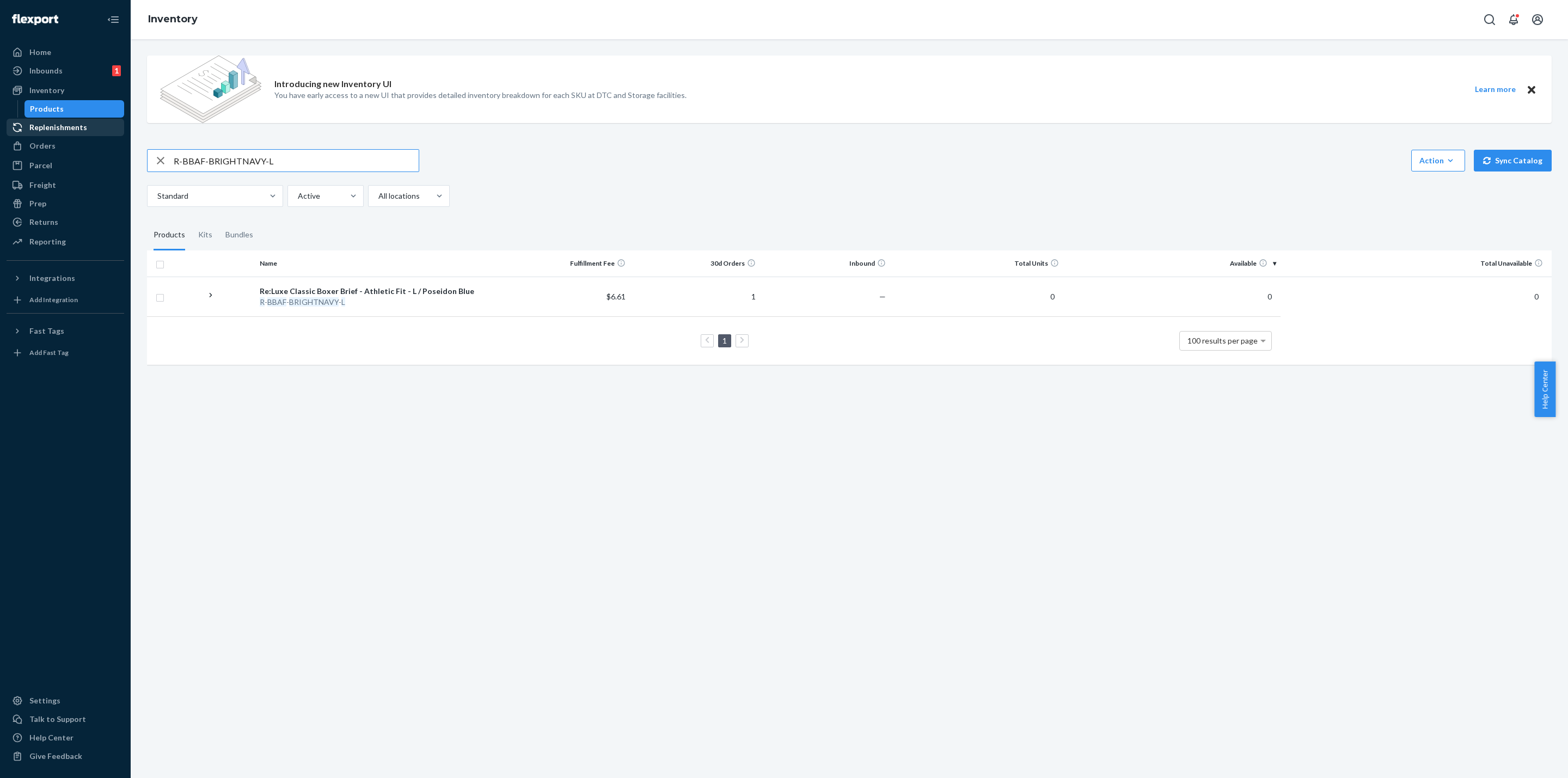
drag, startPoint x: 308, startPoint y: 157, endPoint x: 32, endPoint y: 132, distance: 277.1
click at [37, 131] on div "Home Inbounds 1 Shipping Plans Problems 1 Inventory Products Replenishments Ord…" at bounding box center [784, 389] width 1568 height 778
paste input "SRVN-DARKGRAY-M"
drag, startPoint x: 273, startPoint y: 159, endPoint x: 0, endPoint y: 147, distance: 273.3
click at [0, 147] on div "Home Inbounds 1 Shipping Plans Problems 1 Inventory Products Replenishments Ord…" at bounding box center [784, 389] width 1568 height 778
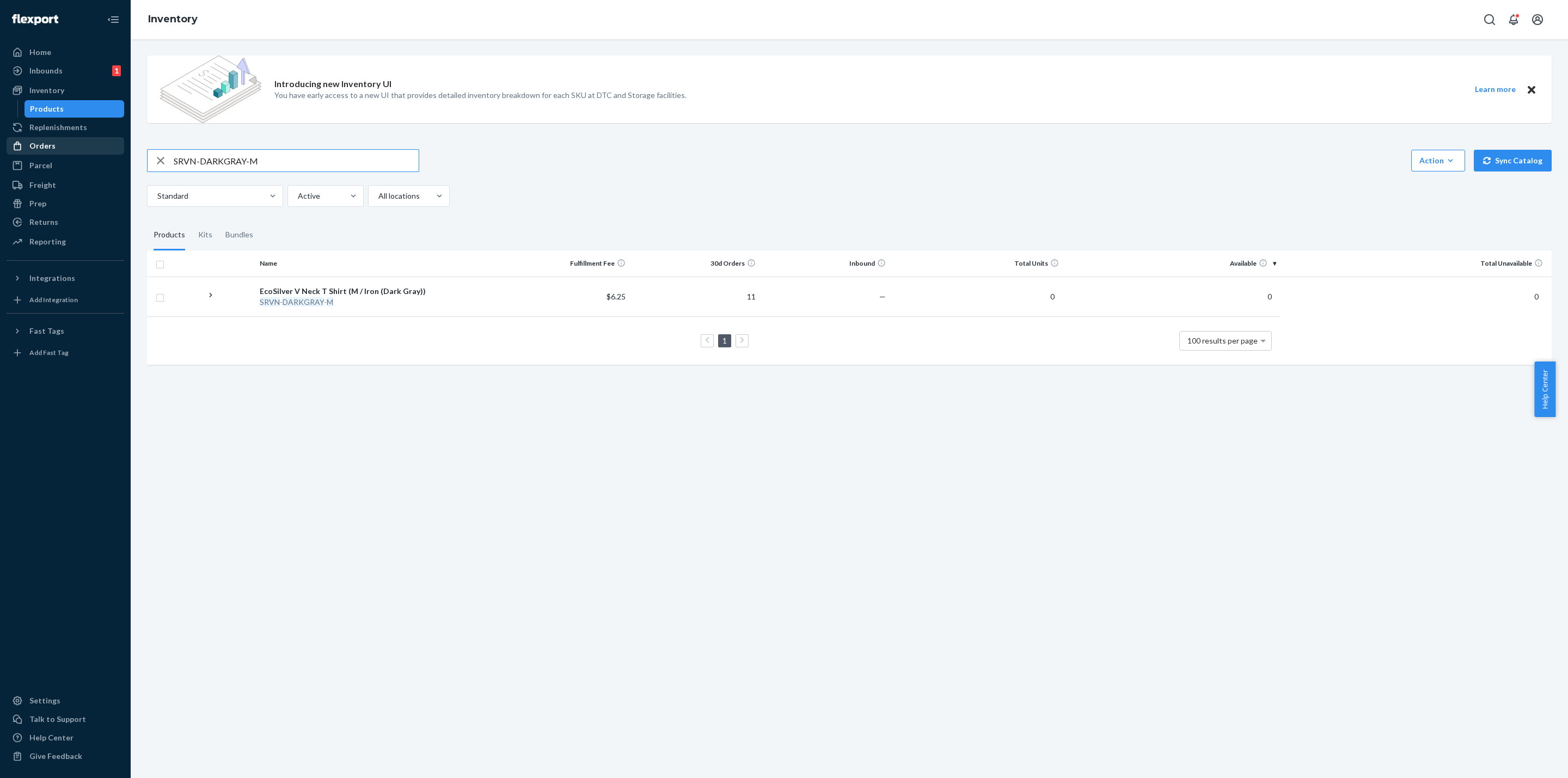
paste input "."
type input "SRVN-DARKGRAY-M"
